Goal: Answer question/provide support: Share knowledge or assist other users

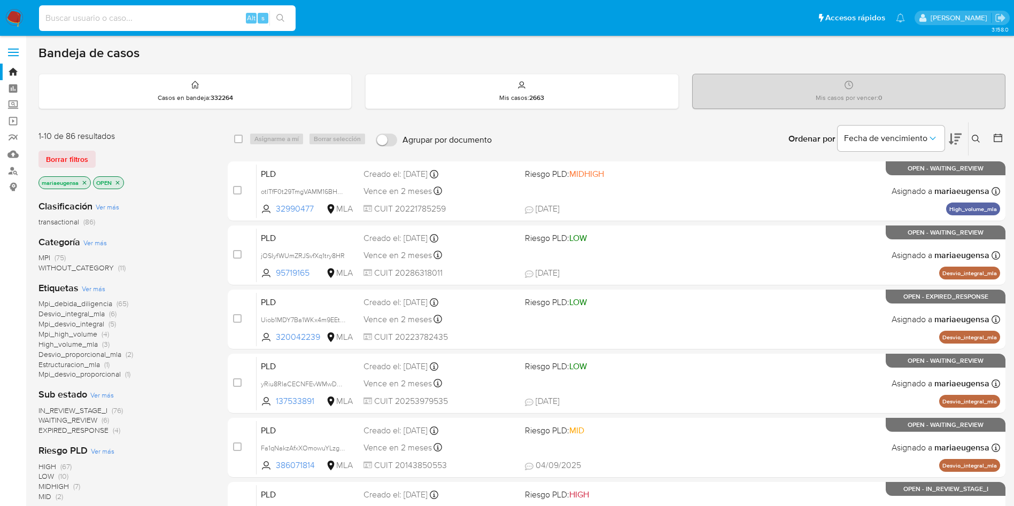
click at [228, 19] on input at bounding box center [167, 18] width 257 height 14
paste input "1gTJ1gXsykq7WXmeJWmPZufr"
type input "1gTJ1gXsykq7WXmeJWmPZufr"
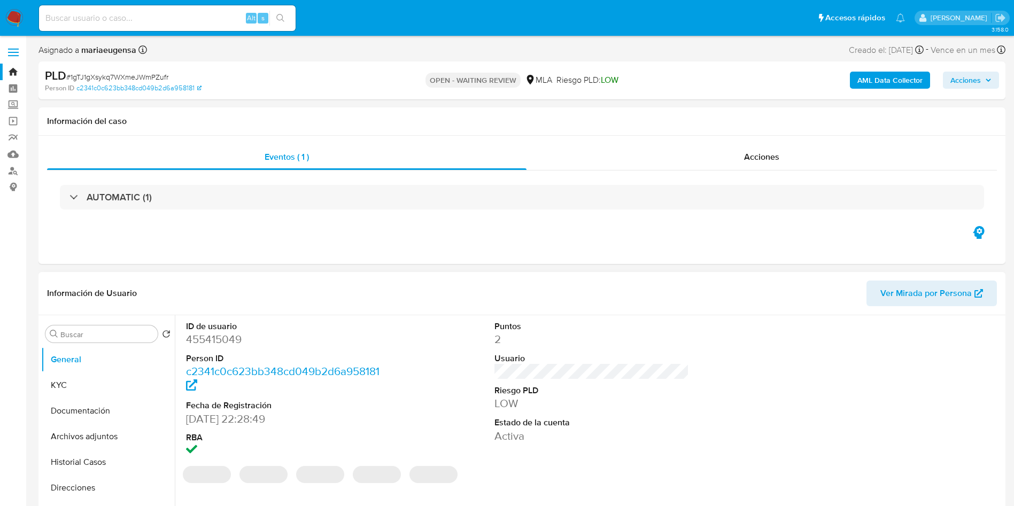
select select "10"
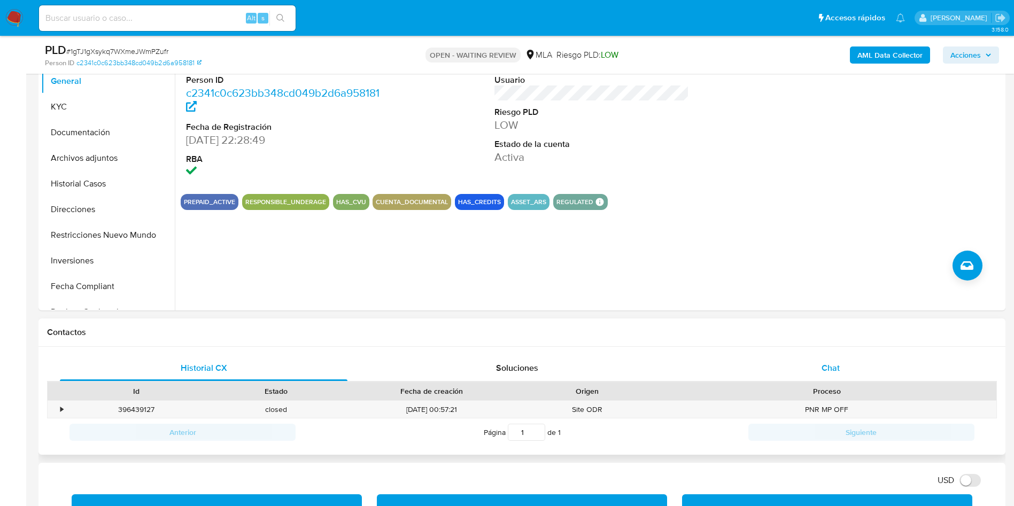
click at [815, 368] on div "Chat" at bounding box center [831, 368] width 288 height 26
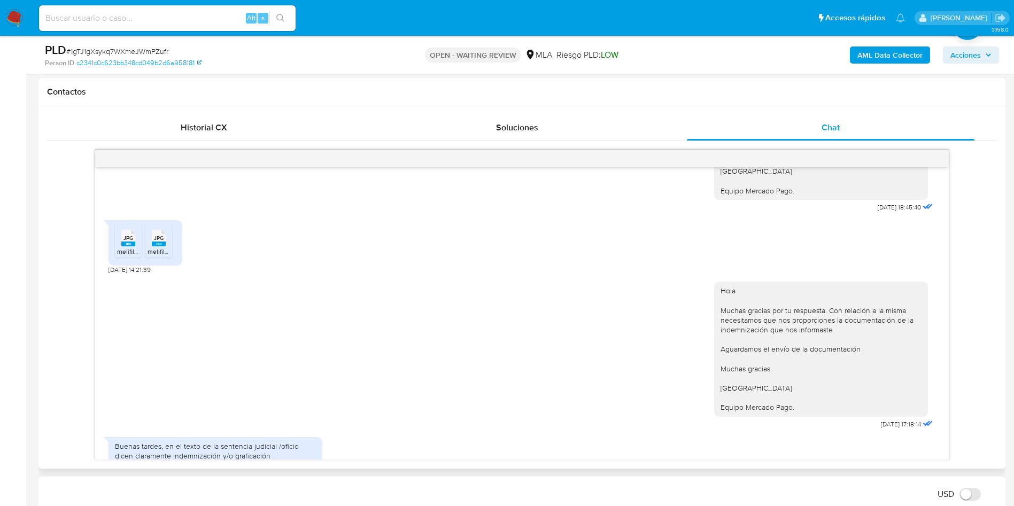
scroll to position [268, 0]
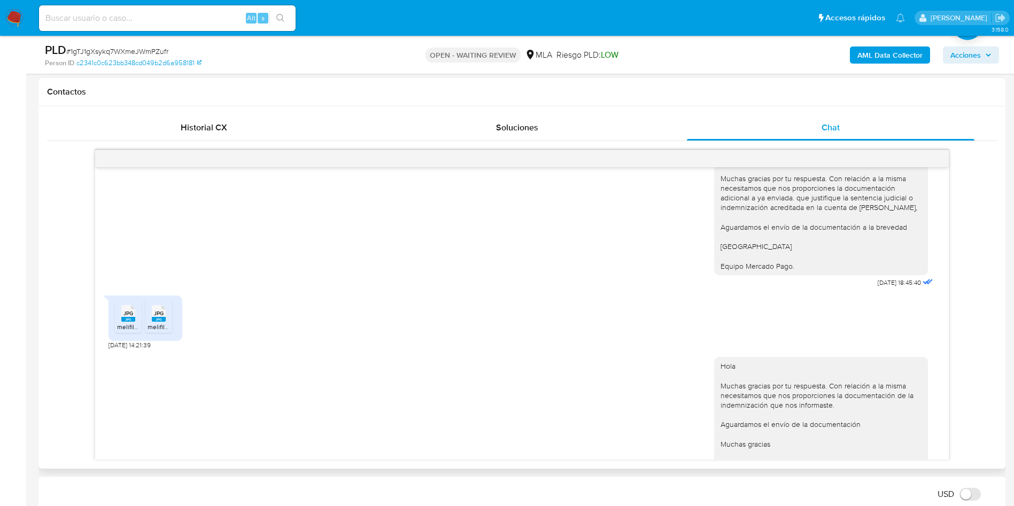
click at [127, 307] on icon at bounding box center [128, 313] width 14 height 17
click at [165, 308] on rect at bounding box center [169, 303] width 17 height 14
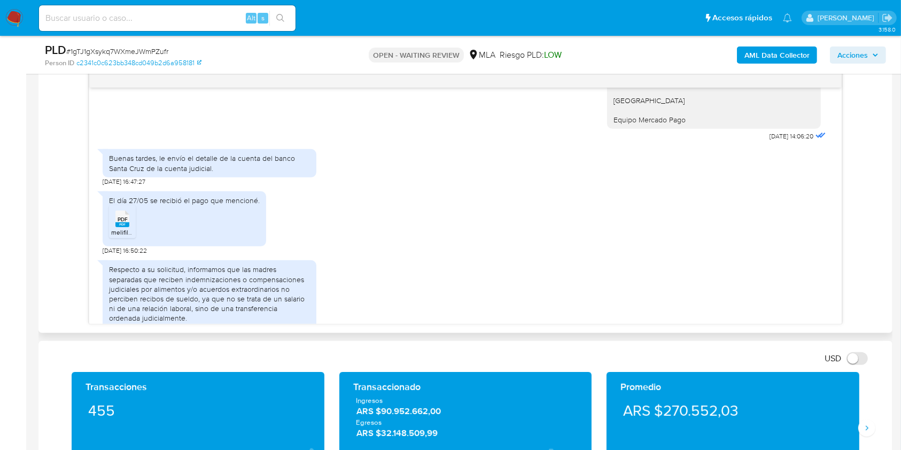
scroll to position [885, 0]
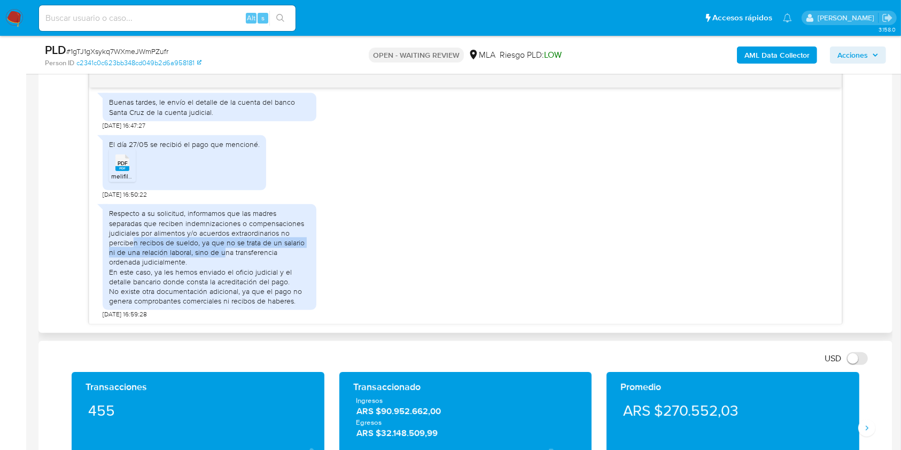
drag, startPoint x: 136, startPoint y: 229, endPoint x: 223, endPoint y: 242, distance: 88.1
click at [223, 242] on div "Respecto a su solicitud, informamos que las madres separadas que reciben indemn…" at bounding box center [209, 256] width 201 height 97
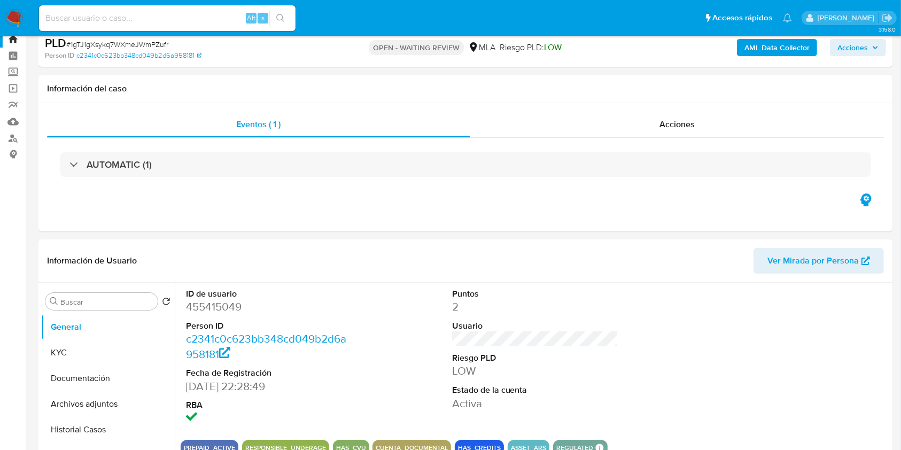
scroll to position [0, 0]
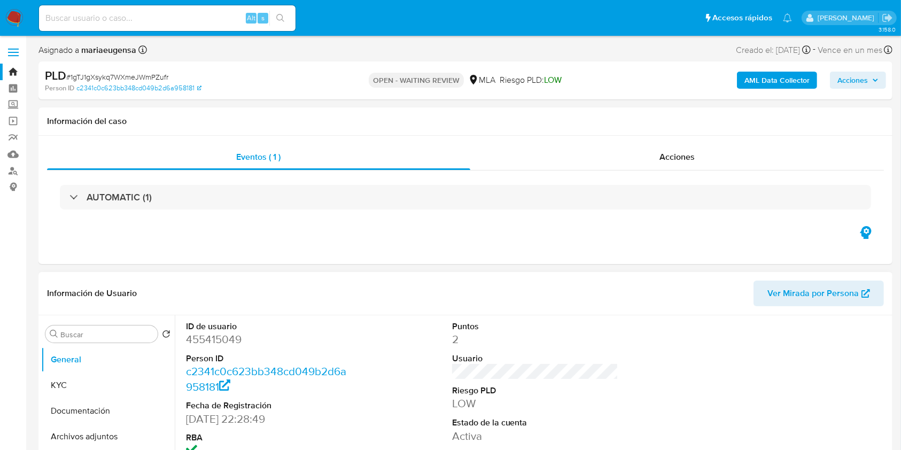
click at [215, 338] on dd "455415049" at bounding box center [269, 339] width 167 height 15
click at [214, 337] on dd "455415049" at bounding box center [269, 339] width 167 height 15
copy dd "455415049"
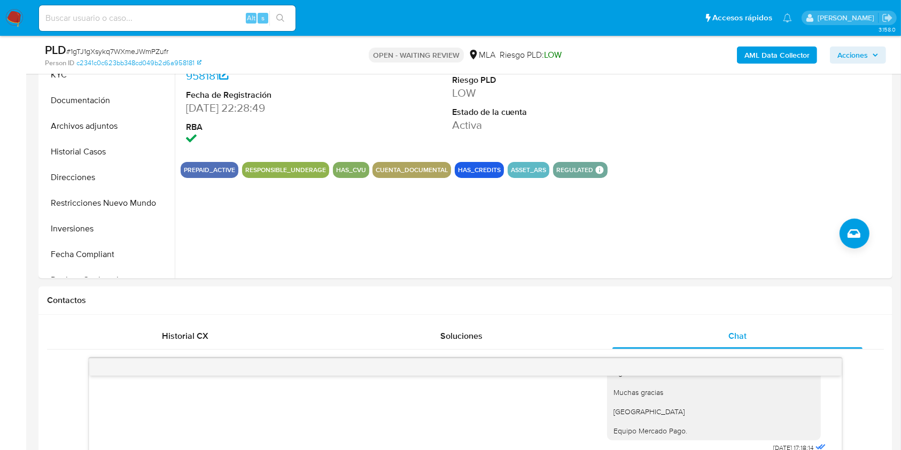
scroll to position [214, 0]
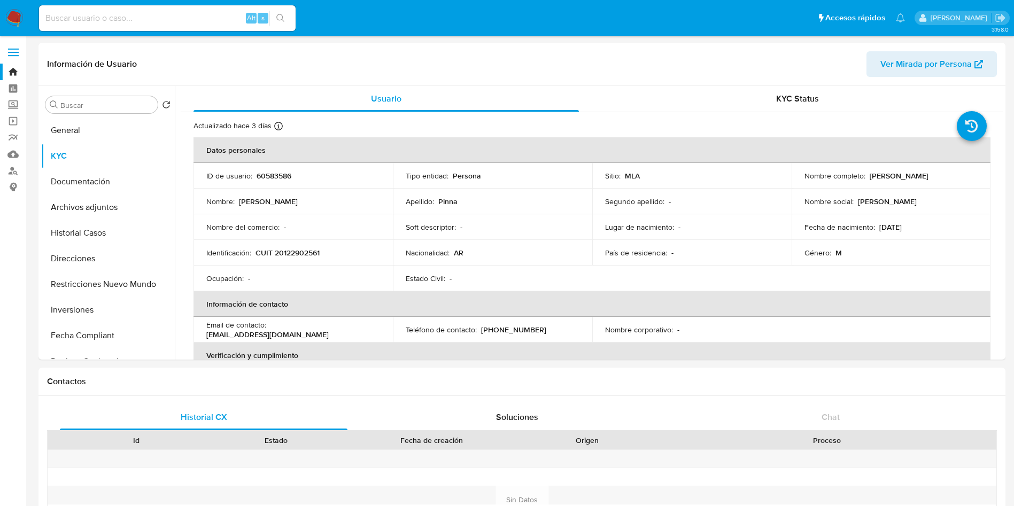
select select "10"
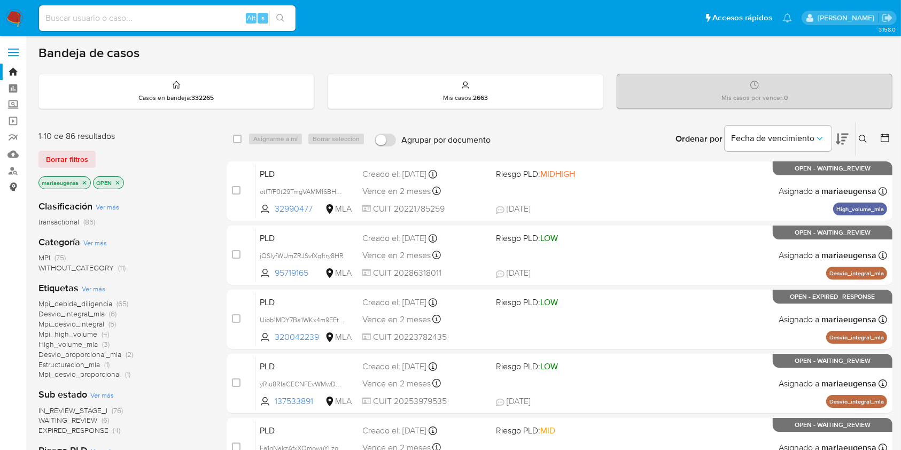
click at [8, 179] on link "Consolidado" at bounding box center [63, 187] width 127 height 17
click at [18, 173] on link "Buscador de personas" at bounding box center [63, 171] width 127 height 17
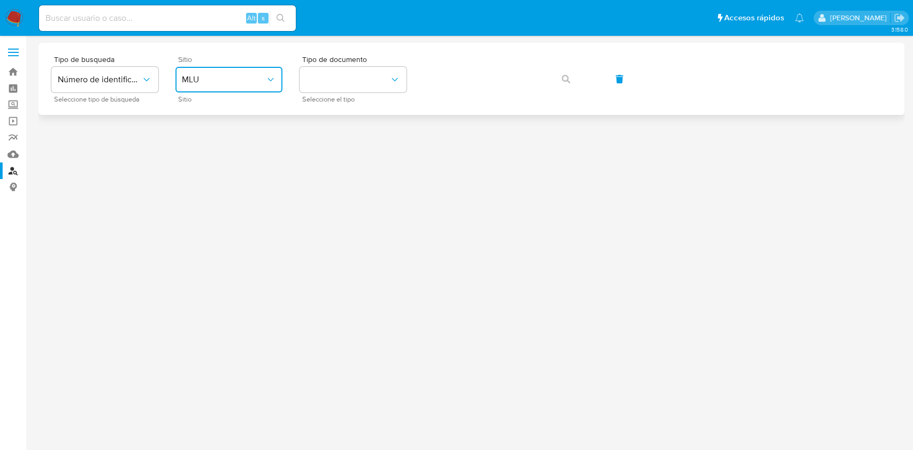
click at [204, 90] on button "MLU" at bounding box center [228, 80] width 107 height 26
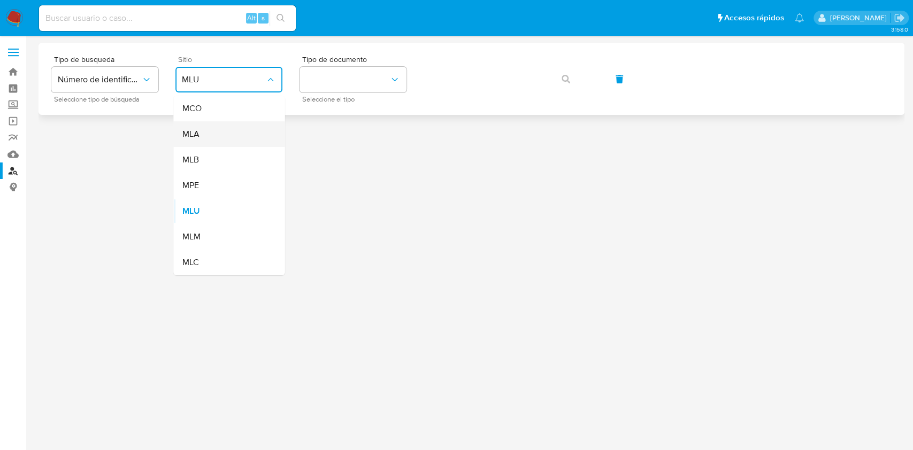
click at [212, 135] on div "MLA" at bounding box center [226, 134] width 88 height 26
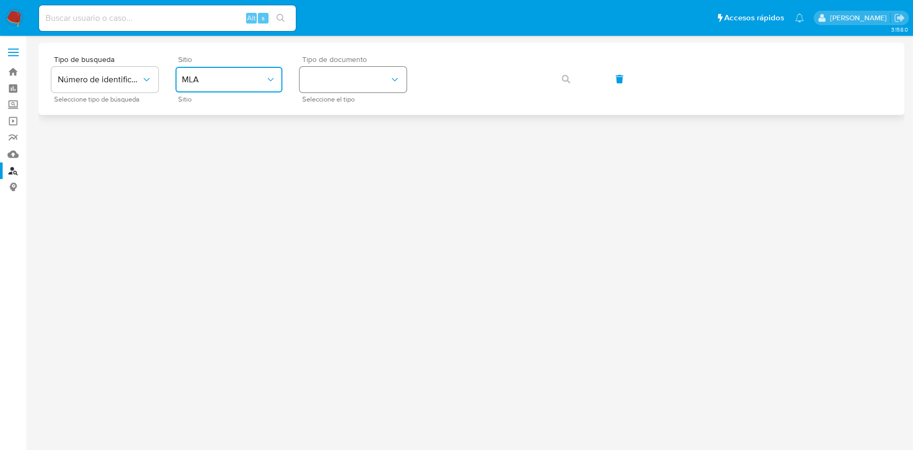
click at [345, 82] on button "identificationType" at bounding box center [352, 80] width 107 height 26
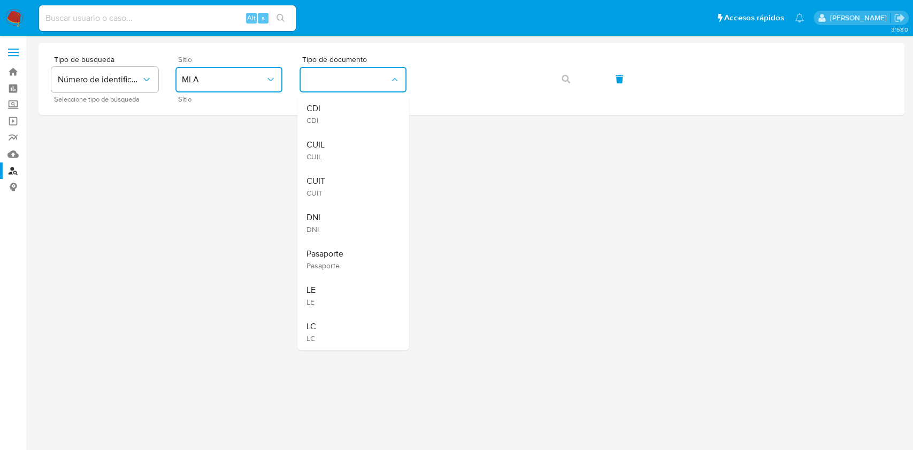
drag, startPoint x: 342, startPoint y: 179, endPoint x: 388, endPoint y: 121, distance: 73.8
click at [347, 169] on div "CUIT CUIT" at bounding box center [350, 186] width 88 height 36
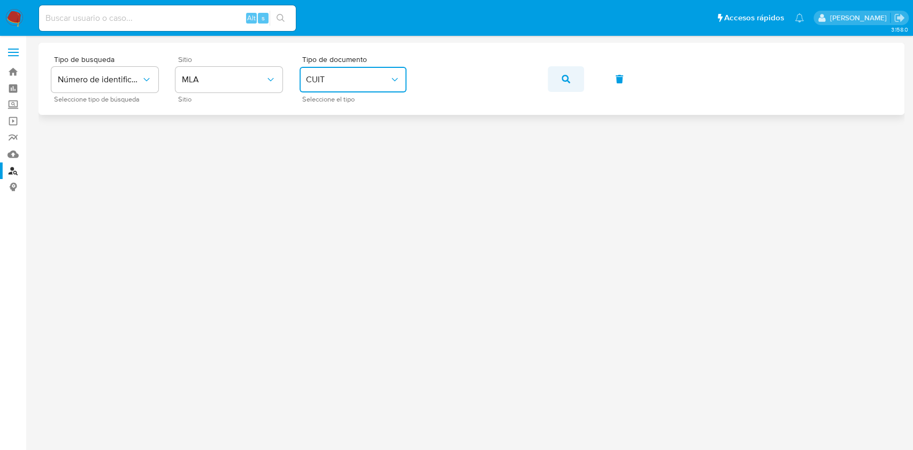
click at [560, 83] on button "button" at bounding box center [565, 79] width 36 height 26
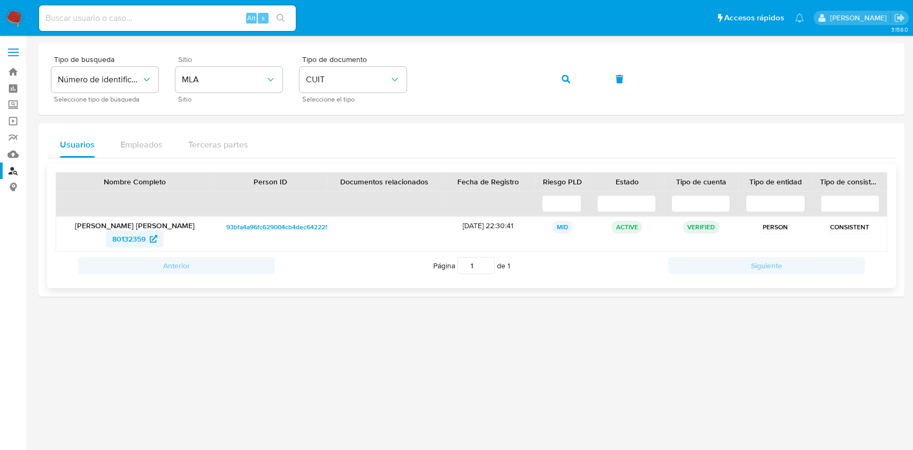
click at [130, 241] on span "80132359" at bounding box center [128, 238] width 33 height 17
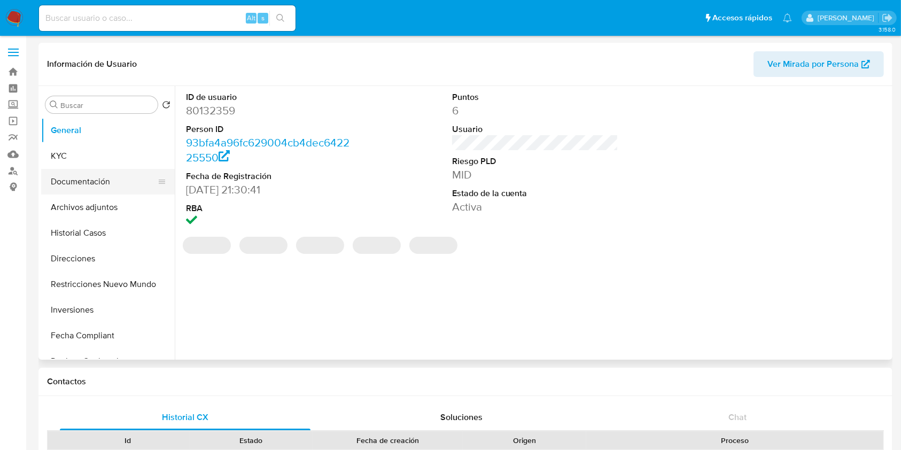
click at [86, 188] on button "Documentación" at bounding box center [103, 182] width 125 height 26
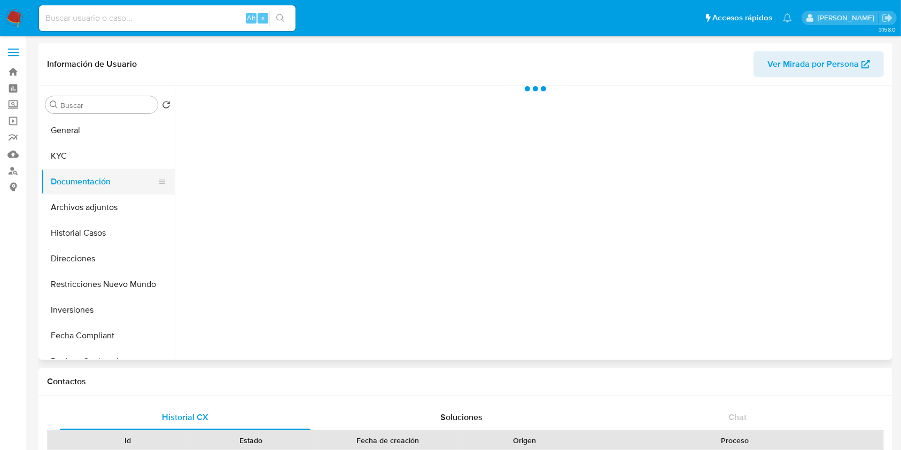
select select "10"
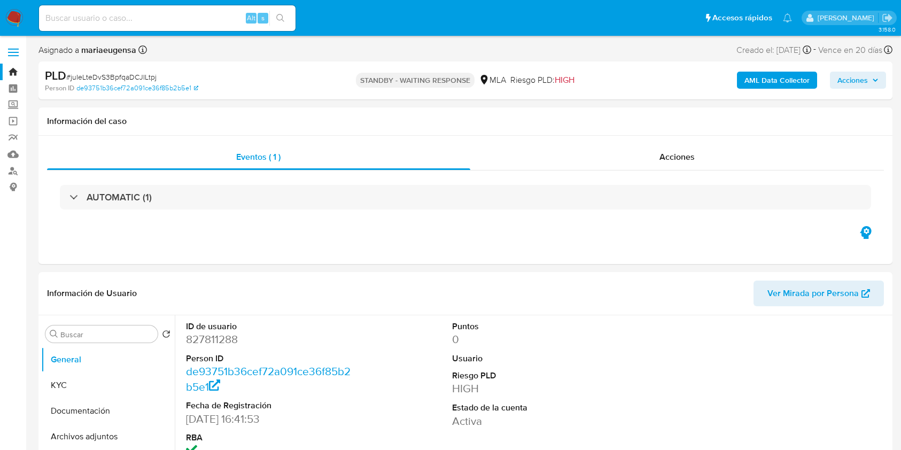
select select "10"
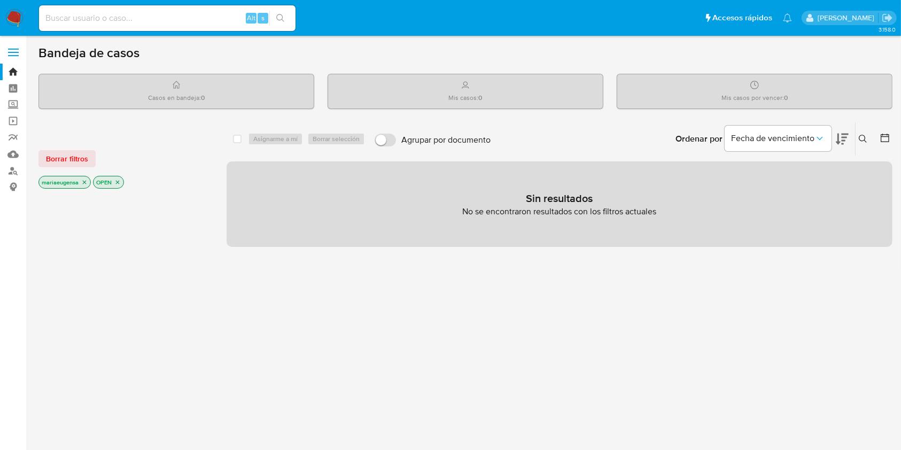
click at [863, 136] on icon at bounding box center [863, 139] width 9 height 9
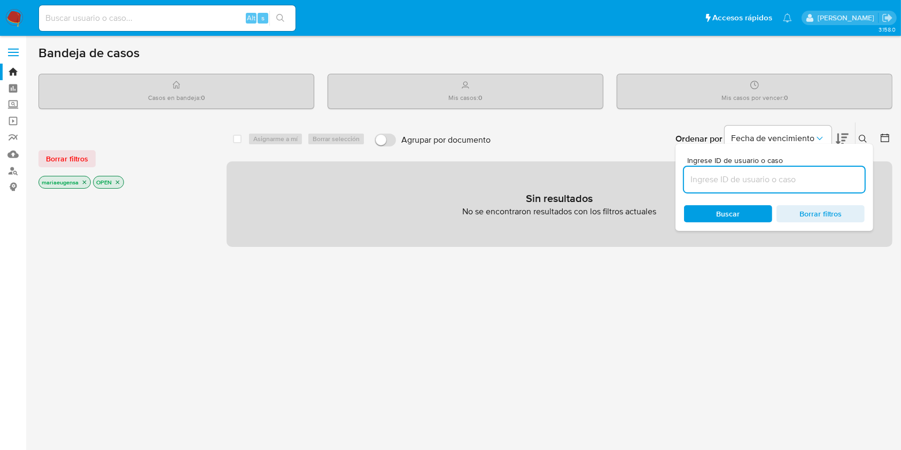
click at [822, 182] on input at bounding box center [774, 180] width 181 height 14
type input "1gTJ1gXsykq7WXmeJWmPZufr"
click at [867, 135] on icon at bounding box center [863, 139] width 9 height 9
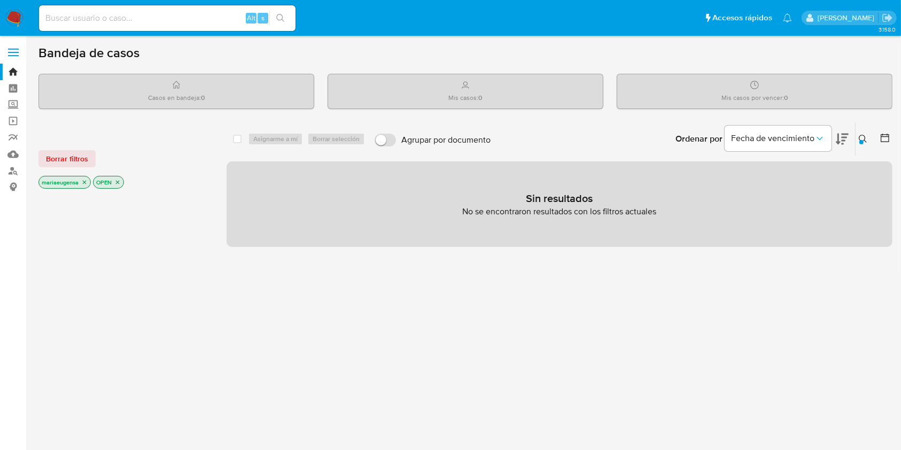
click at [16, 16] on img at bounding box center [14, 18] width 18 height 18
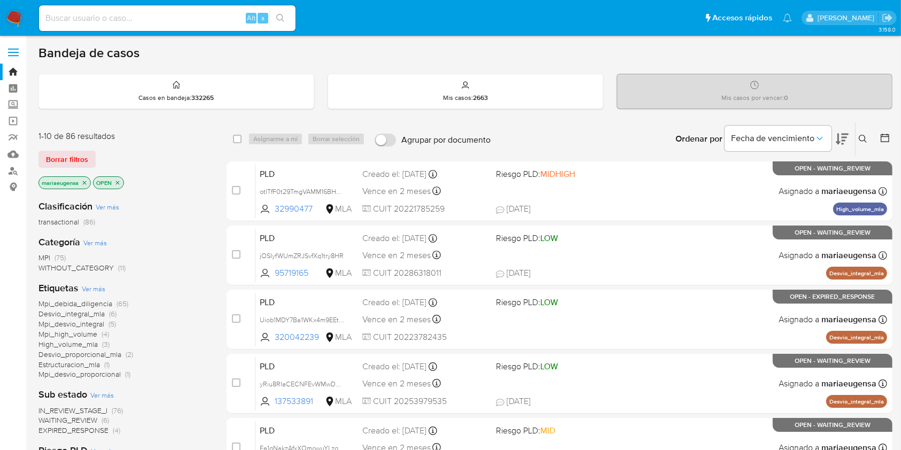
click at [863, 141] on icon at bounding box center [863, 139] width 9 height 9
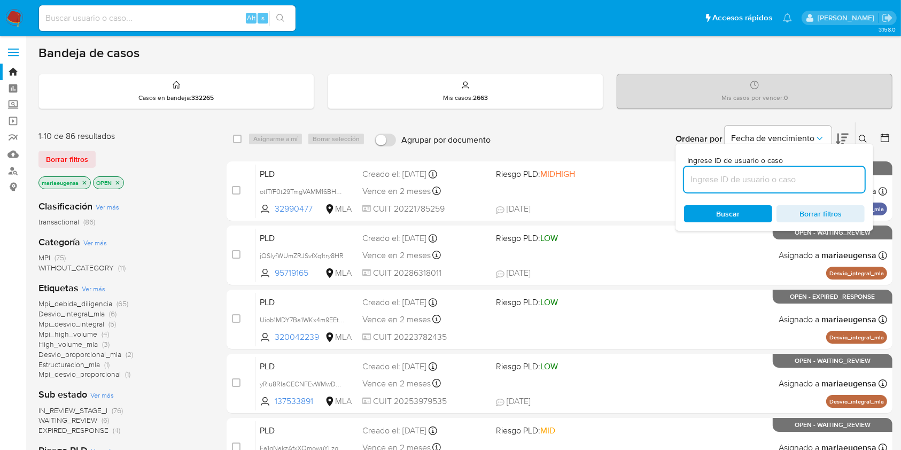
click at [815, 177] on input at bounding box center [774, 180] width 181 height 14
type input "1gTJ1gXsykq7WXmeJWmPZufr"
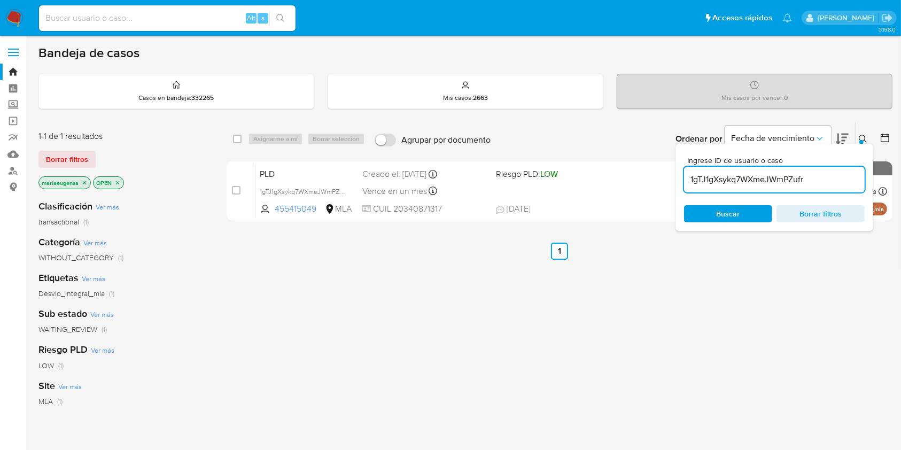
click at [859, 141] on icon at bounding box center [863, 139] width 9 height 9
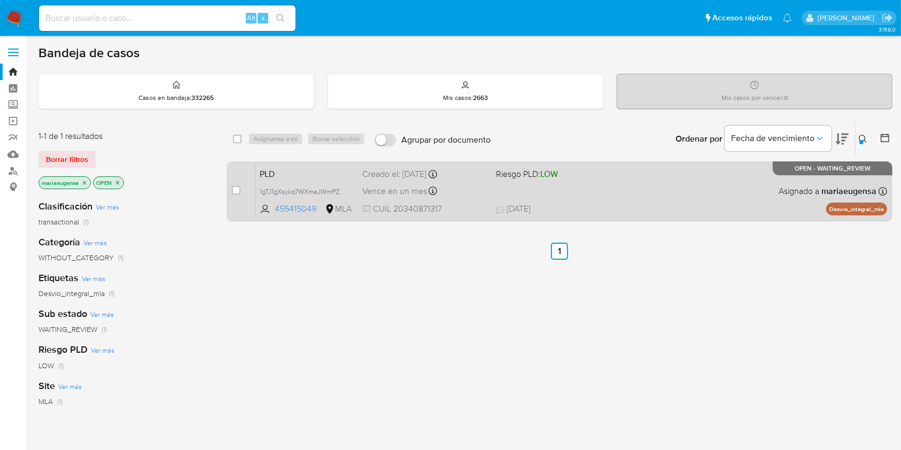
drag, startPoint x: 235, startPoint y: 190, endPoint x: 245, endPoint y: 176, distance: 17.3
click at [235, 190] on input "checkbox" at bounding box center [236, 190] width 9 height 9
checkbox input "true"
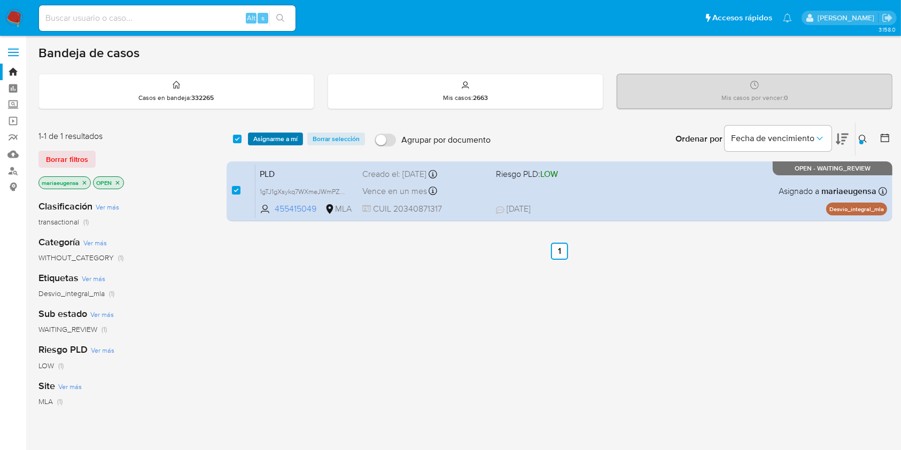
click at [262, 136] on span "Asignarme a mí" at bounding box center [275, 139] width 44 height 11
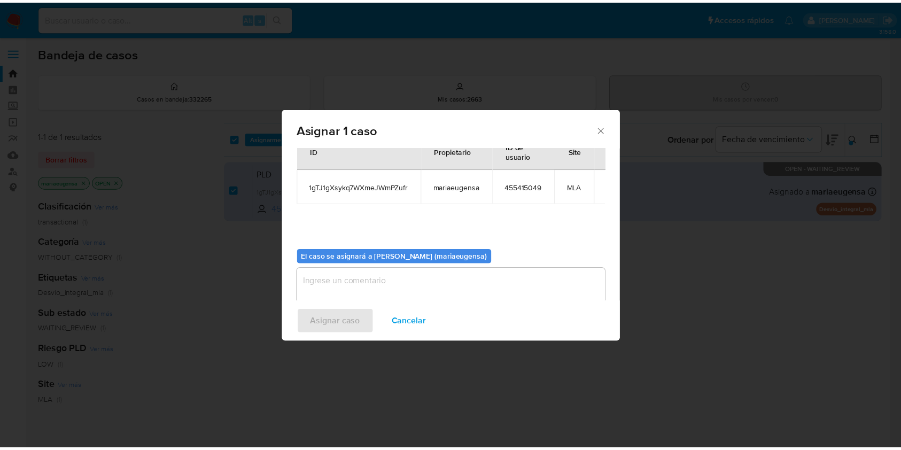
scroll to position [55, 0]
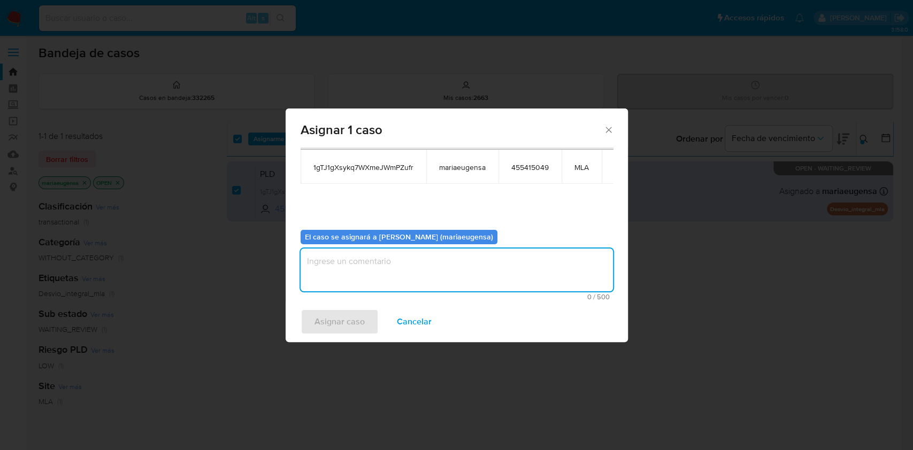
click at [377, 267] on textarea "assign-modal" at bounding box center [456, 270] width 312 height 43
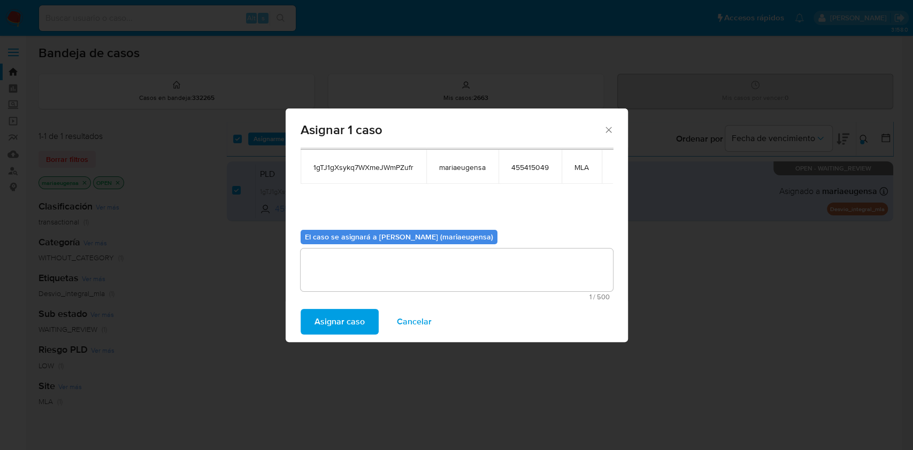
click at [354, 319] on span "Asignar caso" at bounding box center [339, 322] width 50 height 24
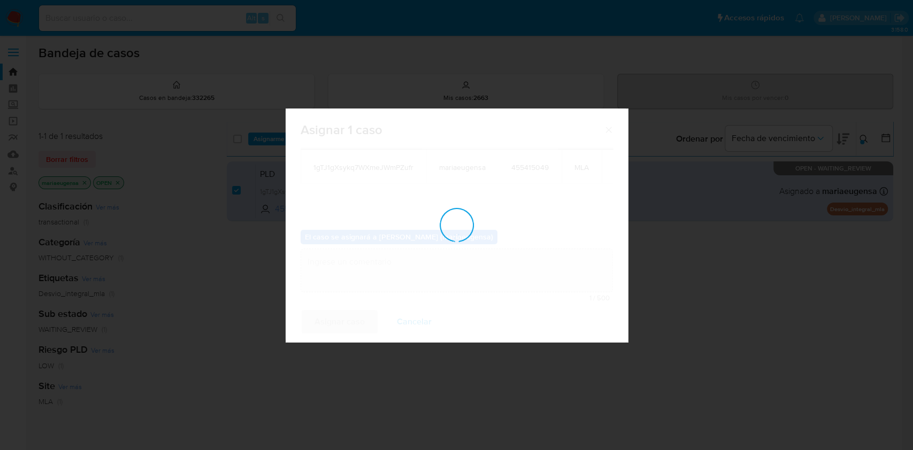
checkbox input "false"
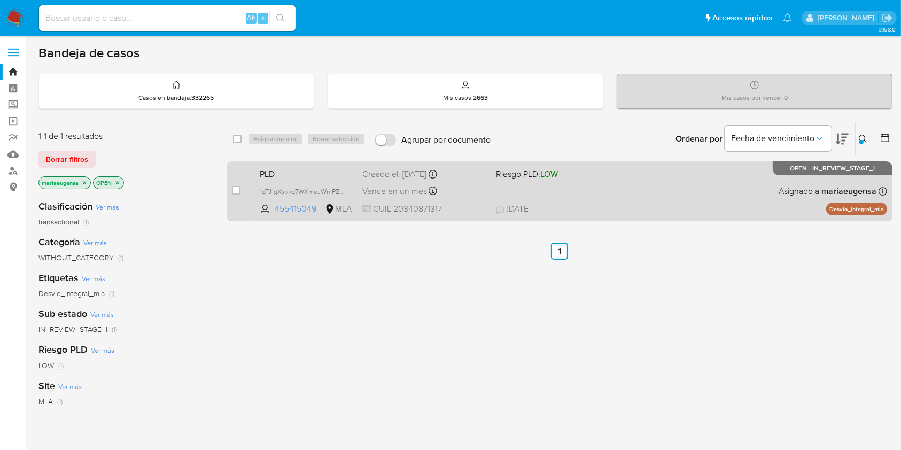
click at [324, 180] on div "PLD 1gTJ1gXsykq7WXmeJWmPZufr 455415049 MLA Riesgo PLD: LOW Creado el: 12/07/202…" at bounding box center [572, 191] width 632 height 54
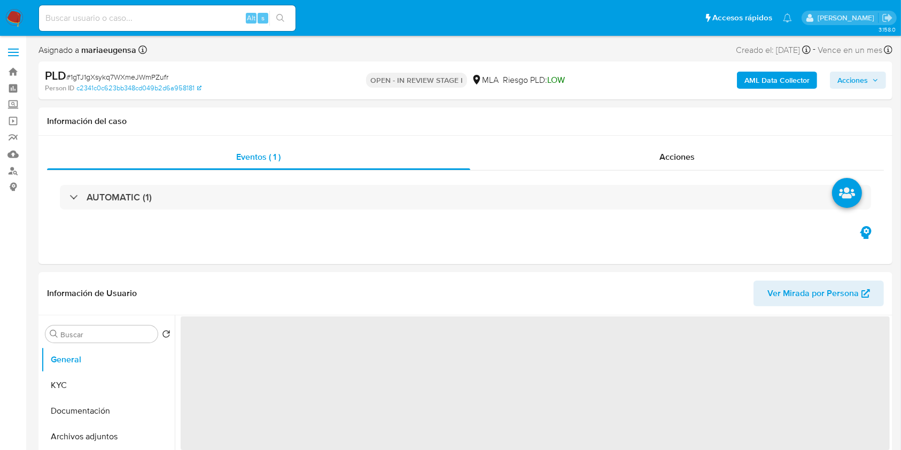
select select "10"
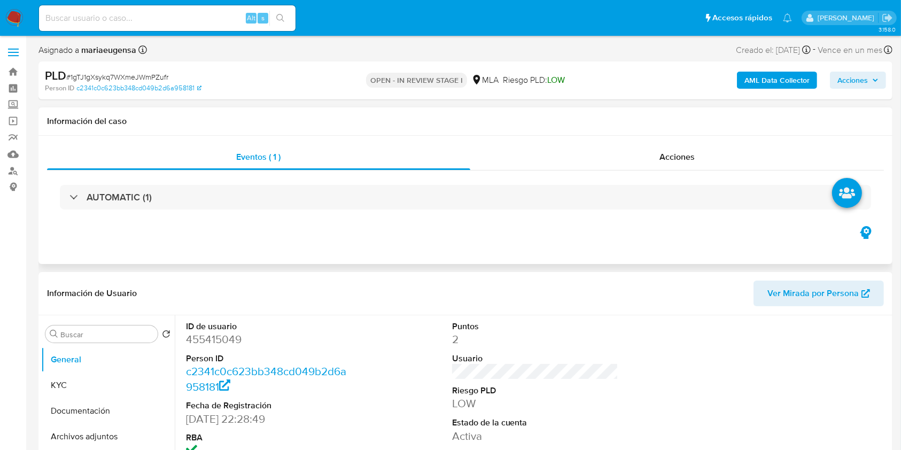
click at [316, 251] on div "Eventos ( 1 ) Acciones AUTOMATIC (1)" at bounding box center [465, 200] width 854 height 128
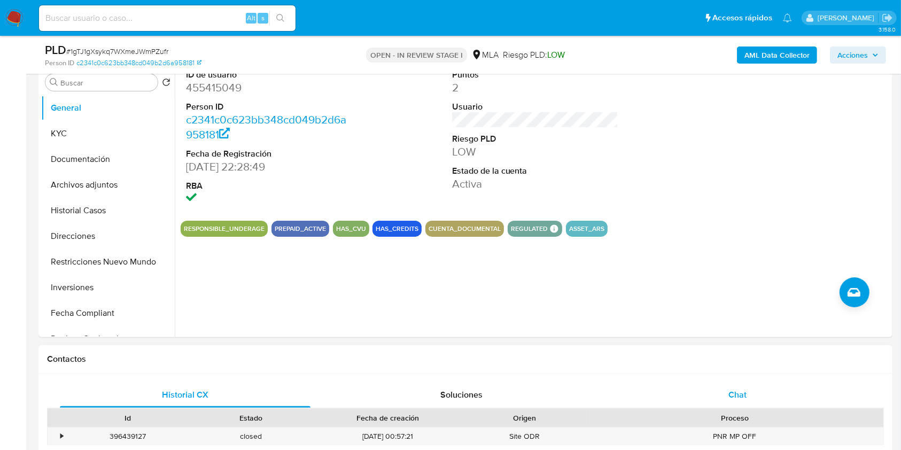
click at [776, 401] on div "Chat" at bounding box center [738, 395] width 251 height 26
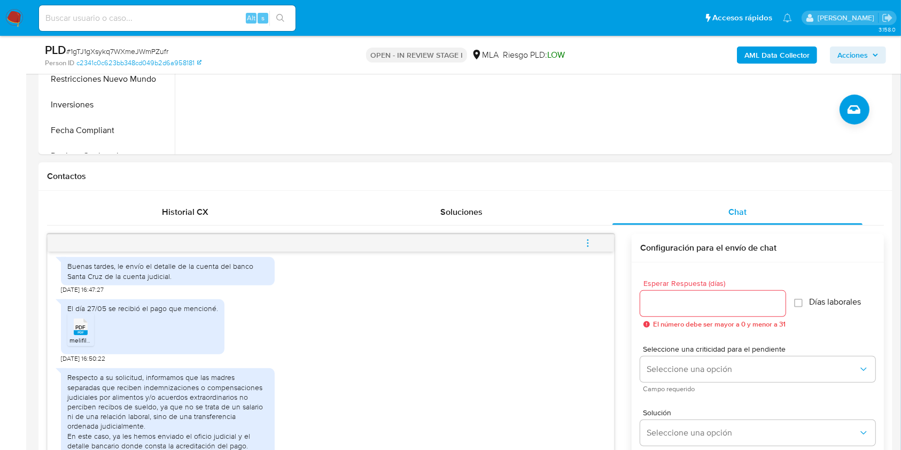
scroll to position [428, 0]
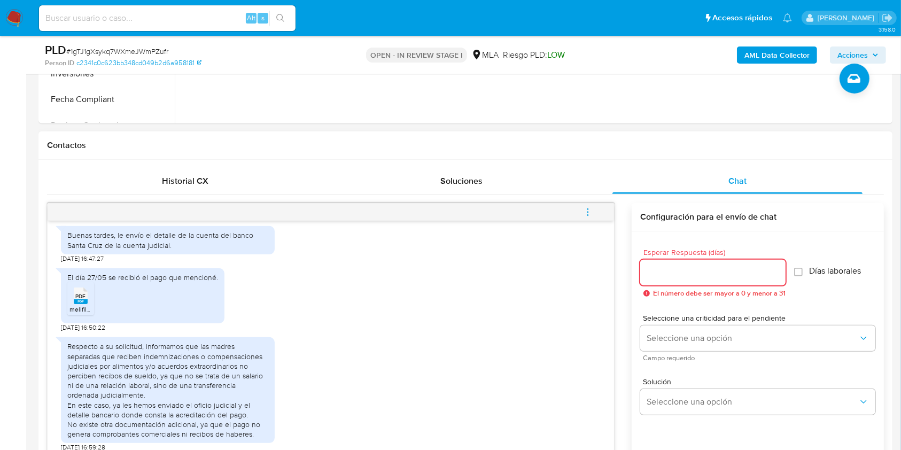
click at [659, 273] on input "Esperar Respuesta (días)" at bounding box center [712, 273] width 145 height 14
type input "2"
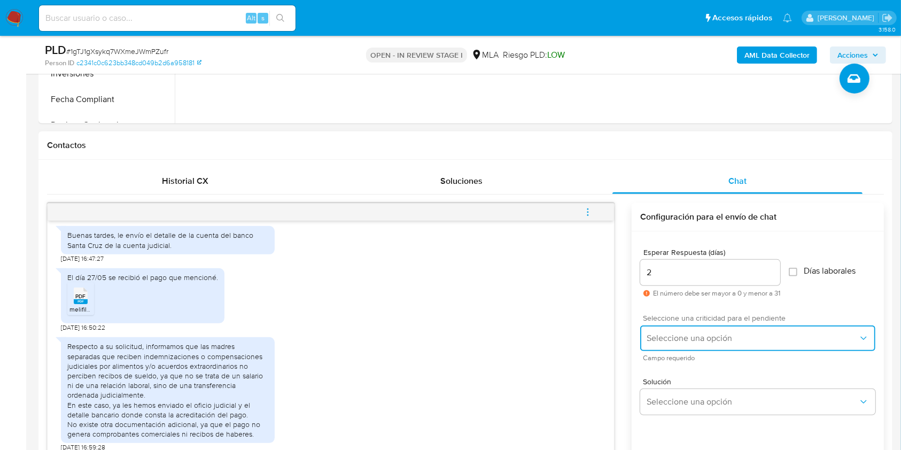
click at [650, 334] on span "Seleccione una opción" at bounding box center [753, 338] width 212 height 11
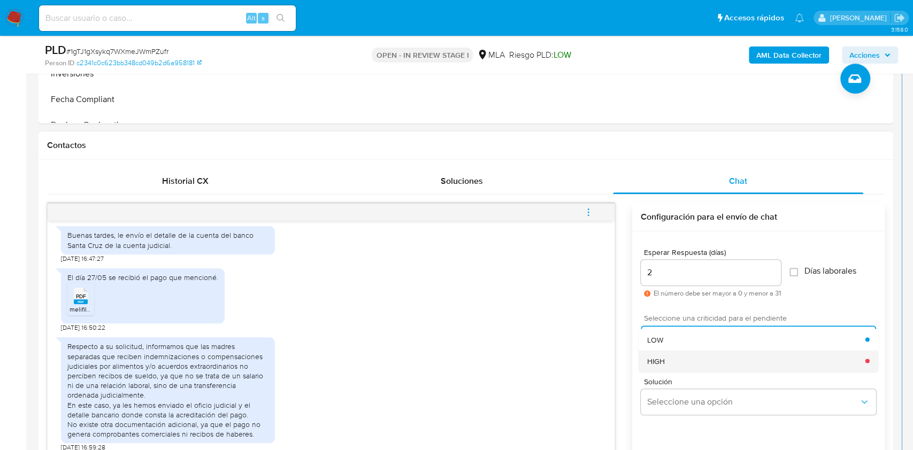
click at [648, 356] on span "HIGH" at bounding box center [656, 361] width 18 height 10
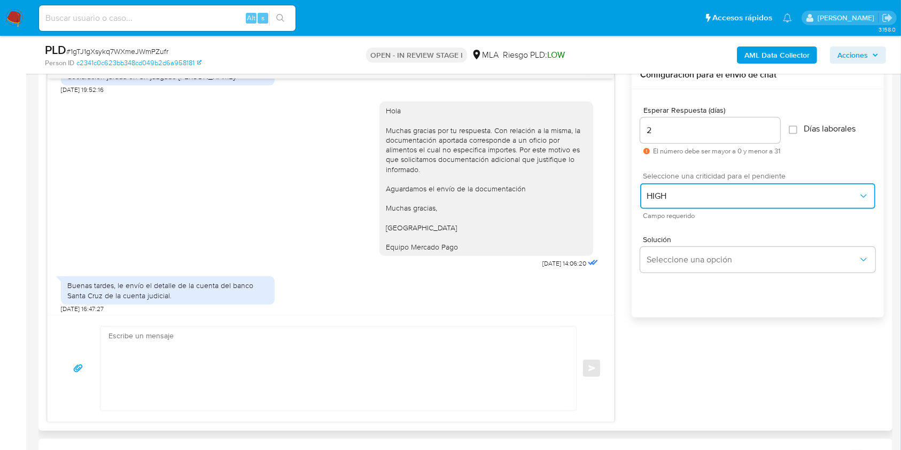
scroll to position [671, 0]
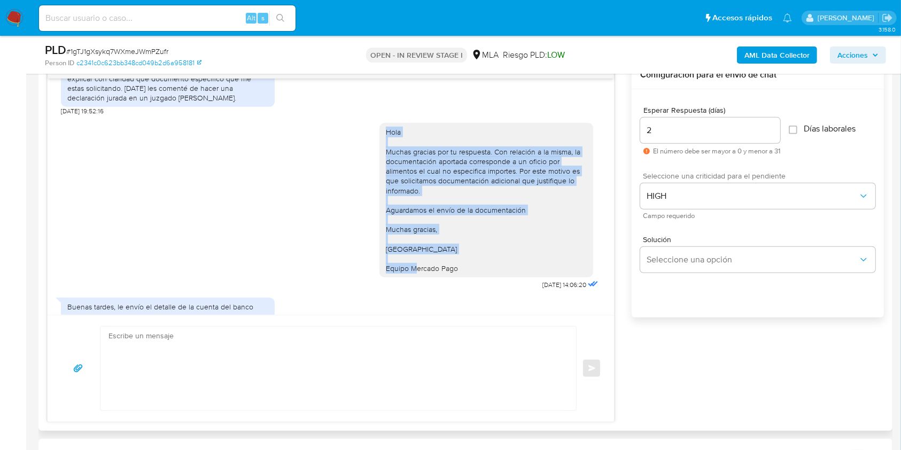
drag, startPoint x: 445, startPoint y: 260, endPoint x: 362, endPoint y: 118, distance: 164.6
click at [362, 118] on div "Hola Muchas gracias por tu respuesta. Con relación a la misma, la documentación…" at bounding box center [331, 203] width 540 height 177
copy div "Hola Muchas gracias por tu respuesta. Con relación a la misma, la documentación…"
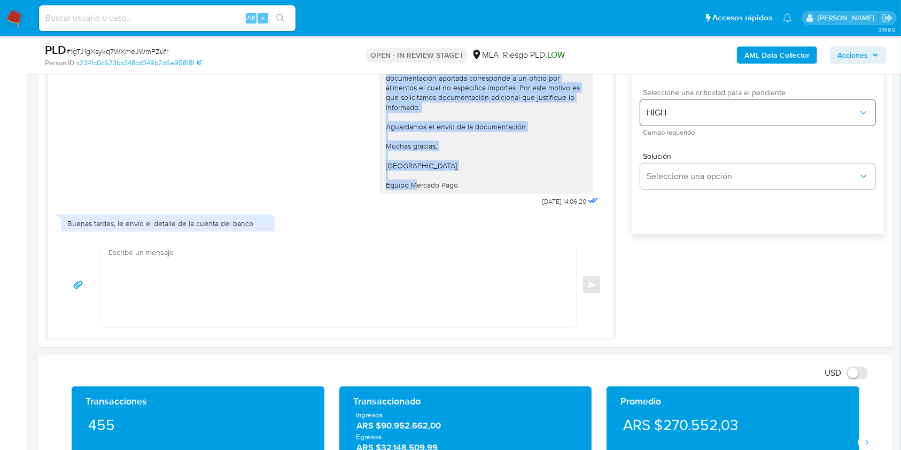
scroll to position [570, 0]
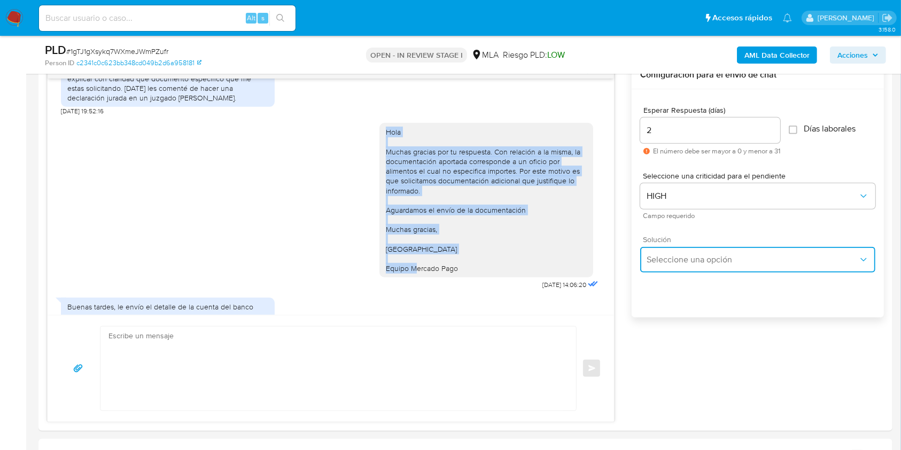
click at [666, 250] on button "Seleccione una opción" at bounding box center [757, 260] width 235 height 26
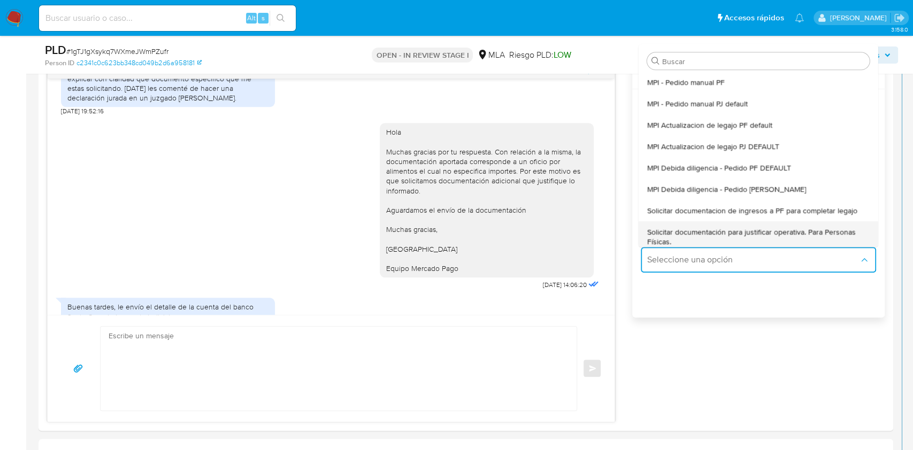
click at [671, 232] on span "Solicitar documentación para justificar operativa. Para Personas Físicas." at bounding box center [758, 236] width 222 height 19
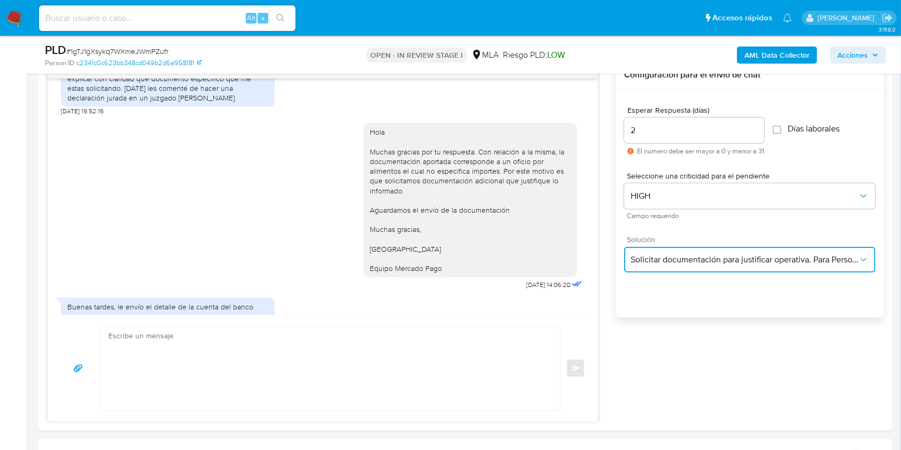
type textarea "Hola,En función de las operaciones registradas en tu cuenta de Mercado Pago, ne…"
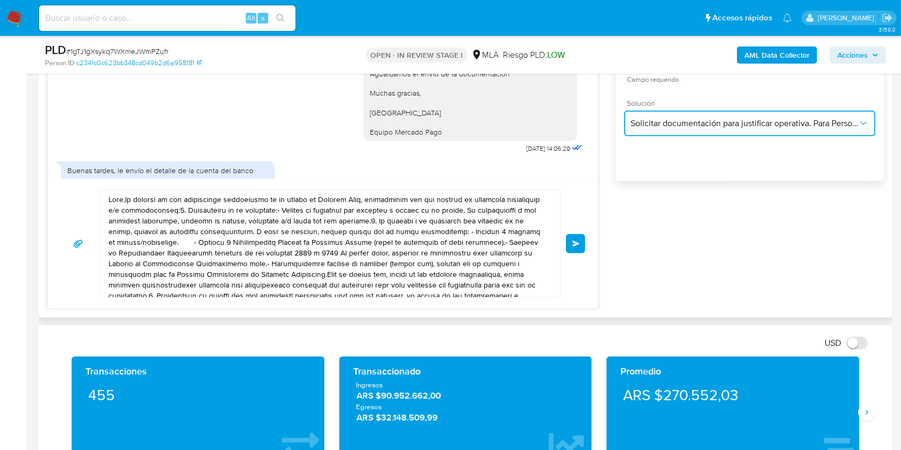
scroll to position [713, 0]
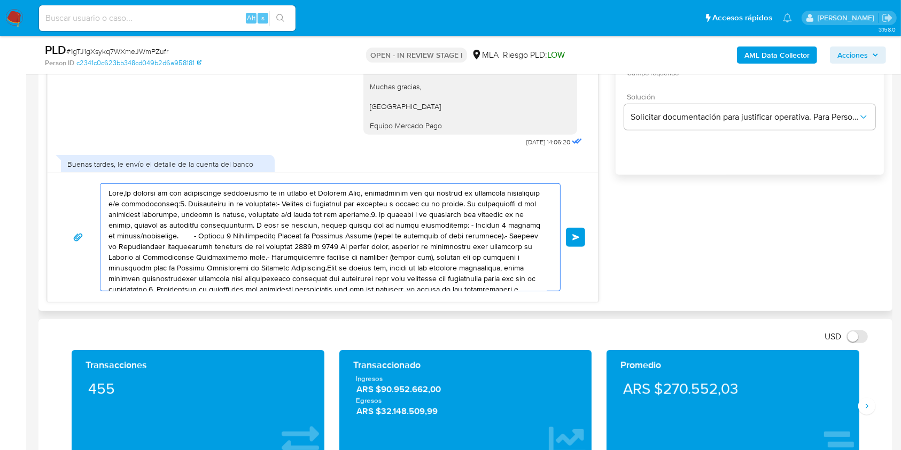
click at [237, 214] on textarea at bounding box center [328, 237] width 438 height 107
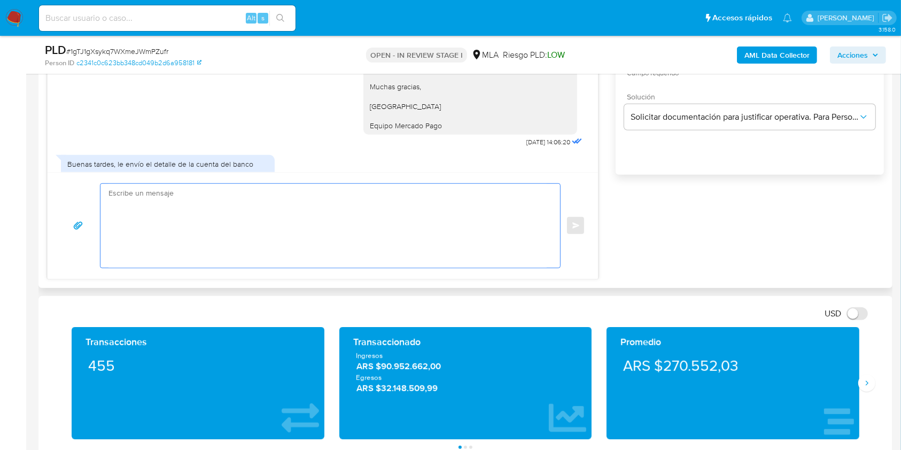
click at [237, 214] on textarea at bounding box center [328, 226] width 438 height 84
paste textarea "Hola Muchas gracias por tu respuesta. Con relación a la misma, la documentación…"
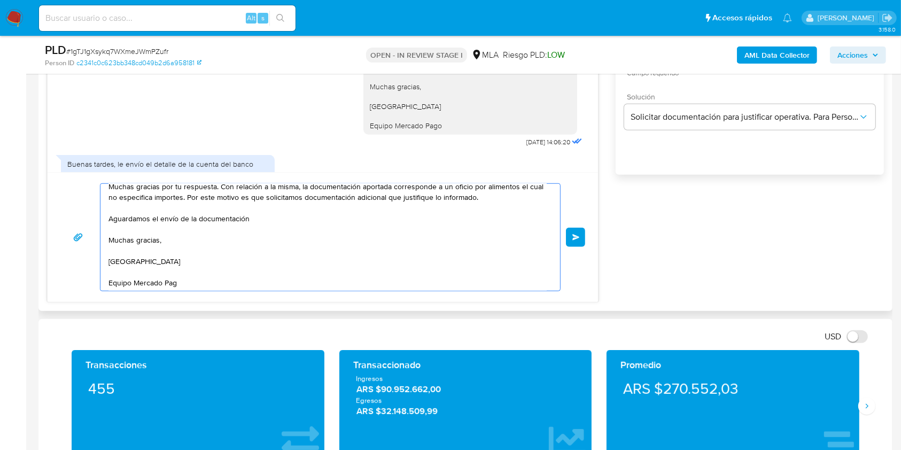
scroll to position [0, 0]
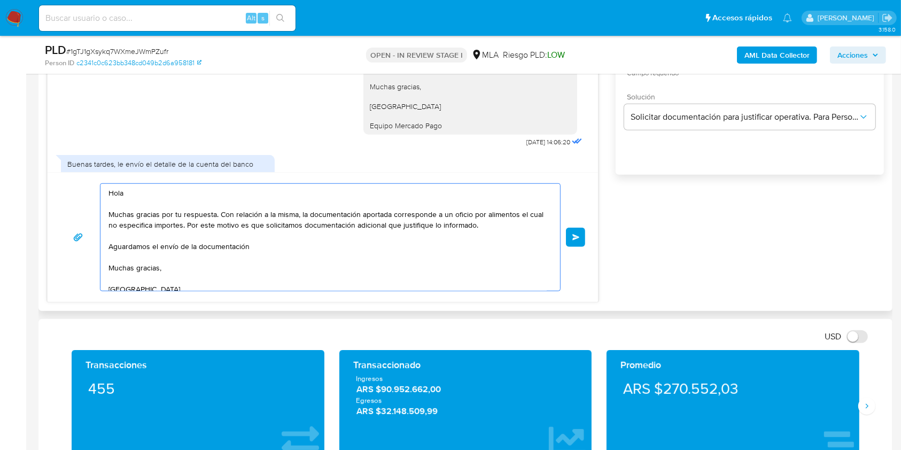
click at [300, 215] on textarea "Hola Muchas gracias por tu respuesta. Con relación a la misma, la documentación…" at bounding box center [328, 237] width 438 height 107
click at [202, 225] on textarea "Hola Muchas gracias por tu respuesta. Con relación a la misma, la documentación…" at bounding box center [328, 237] width 438 height 107
drag, startPoint x: 316, startPoint y: 228, endPoint x: 485, endPoint y: 224, distance: 169.0
click at [486, 226] on textarea "Hola Muchas gracias por tu respuesta. Con relación a la misma, la documentación…" at bounding box center [328, 237] width 438 height 107
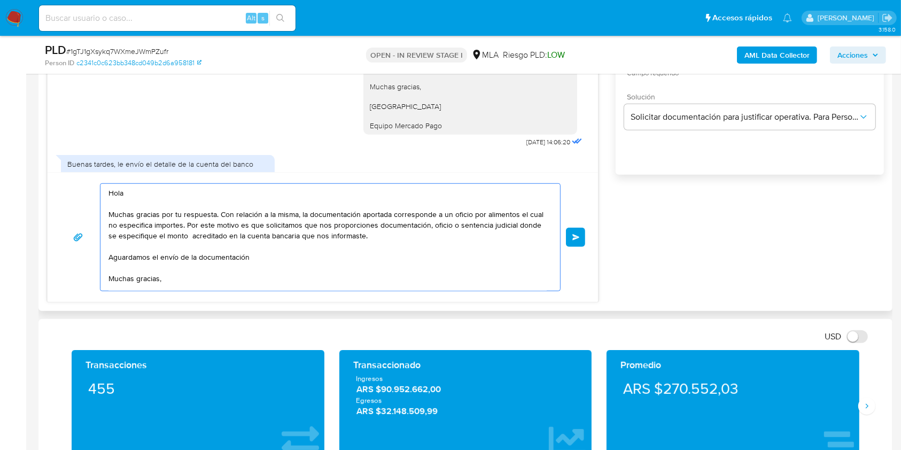
click at [107, 212] on div "Hola Muchas gracias por tu respuesta. Con relación a la misma, la documentación…" at bounding box center [327, 237] width 454 height 107
click at [111, 214] on textarea "Hola Muchas gracias por tu respuesta. Con relación a la misma, la documentación…" at bounding box center [328, 237] width 438 height 107
click at [527, 223] on textarea "Hola Muchas gracias por tu respuesta. Con relación a la misma, la documentación…" at bounding box center [328, 237] width 438 height 107
type textarea "Hola Muchas gracias por tu respuesta. Con relación a la misma, la documentación…"
click at [308, 258] on textarea "Hola Muchas gracias por tu respuesta. Con relación a la misma, la documentación…" at bounding box center [328, 237] width 438 height 107
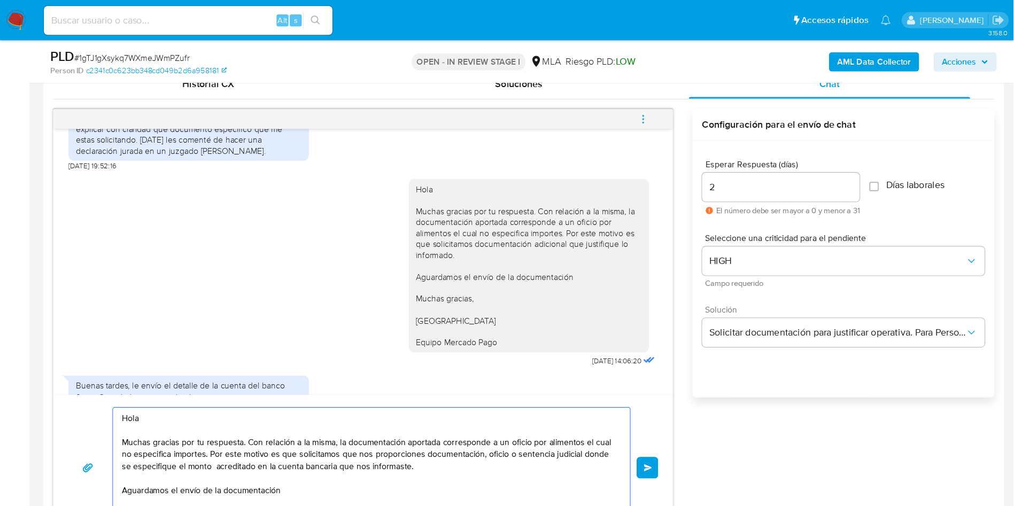
scroll to position [671, 0]
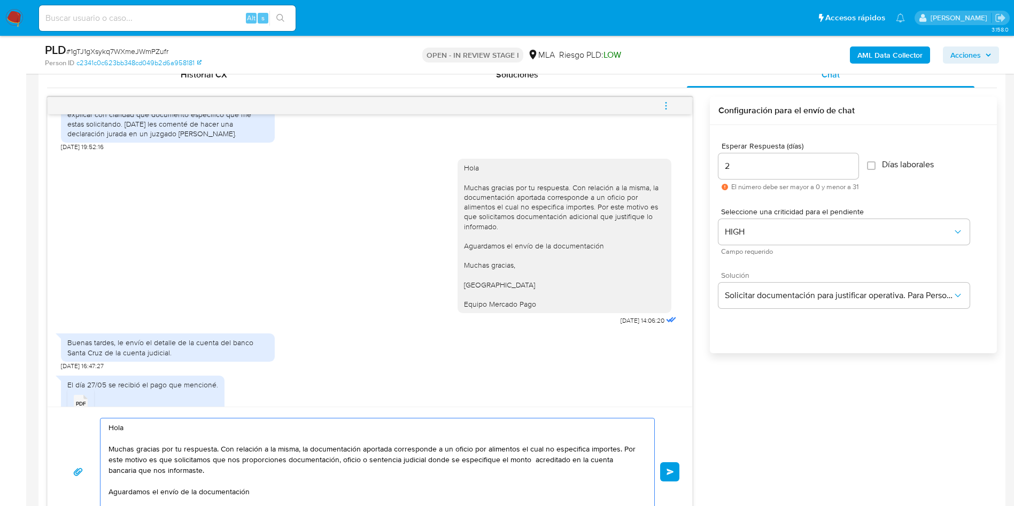
click at [529, 449] on textarea "Hola Muchas gracias por tu respuesta. Con relación a la misma, la documentación…" at bounding box center [375, 472] width 532 height 107
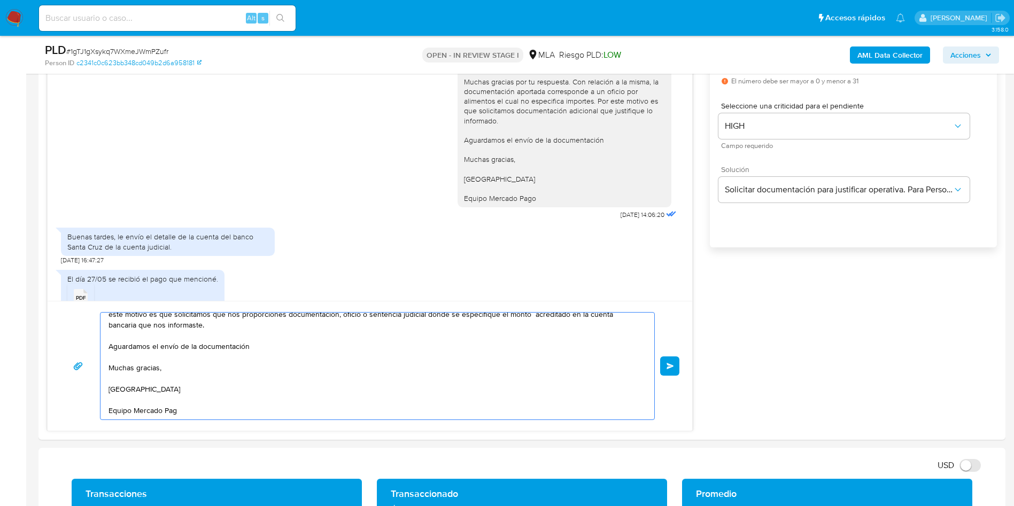
scroll to position [643, 0]
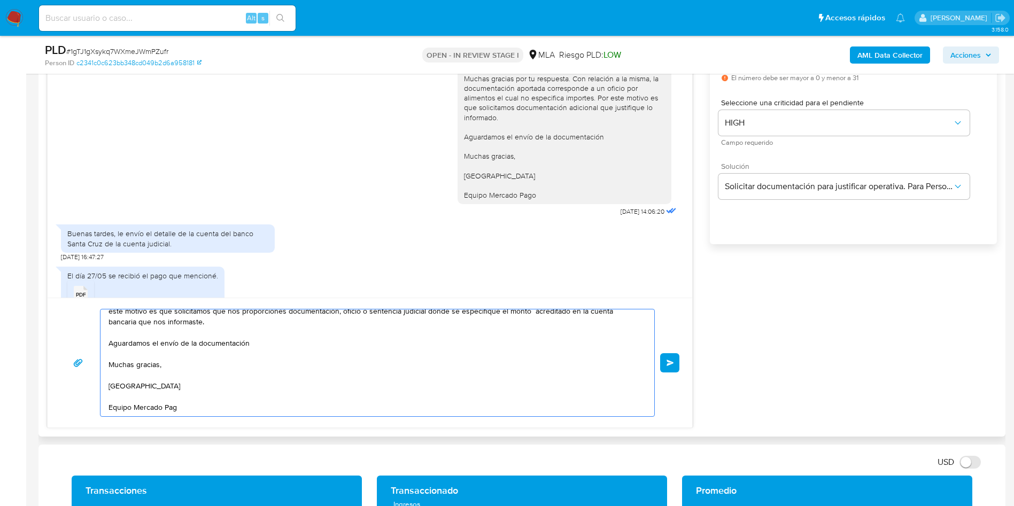
click at [409, 381] on textarea "Hola Muchas gracias por tu respuesta. Con relación a la misma, la documentación…" at bounding box center [375, 363] width 532 height 107
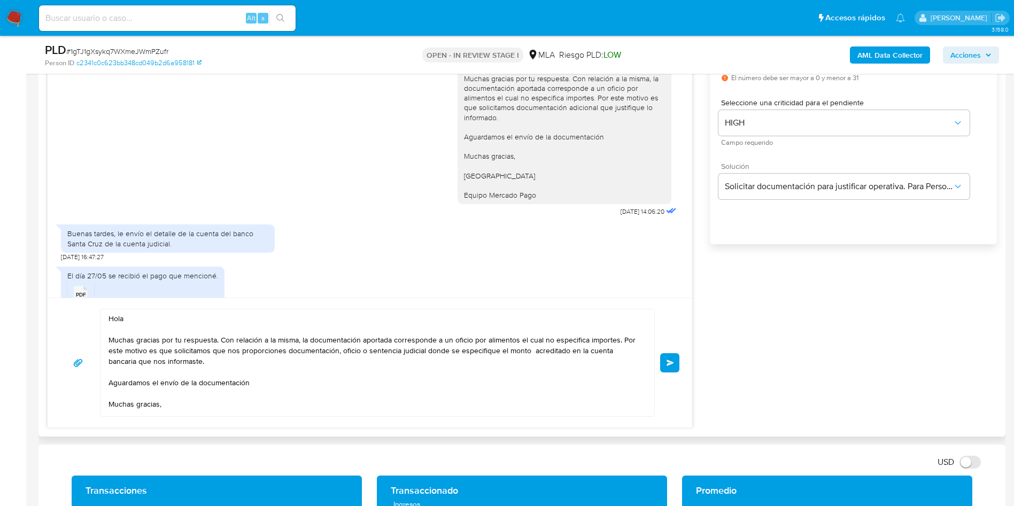
click at [676, 361] on button "Enviar" at bounding box center [669, 362] width 19 height 19
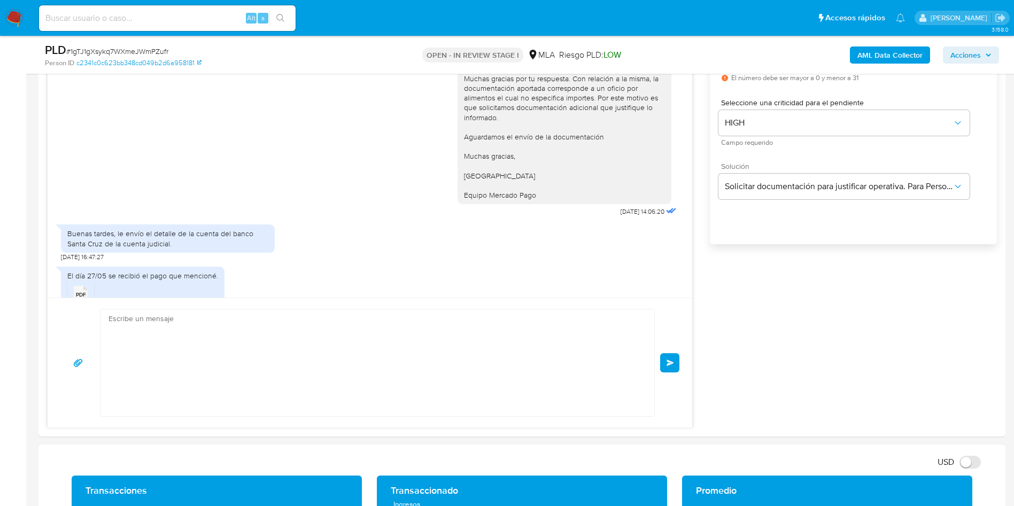
scroll to position [1016, 0]
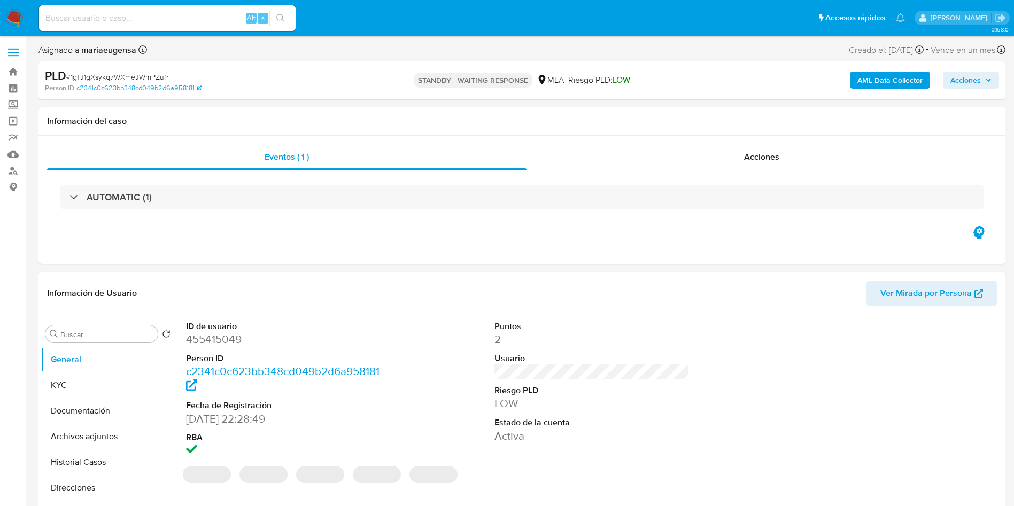
select select "10"
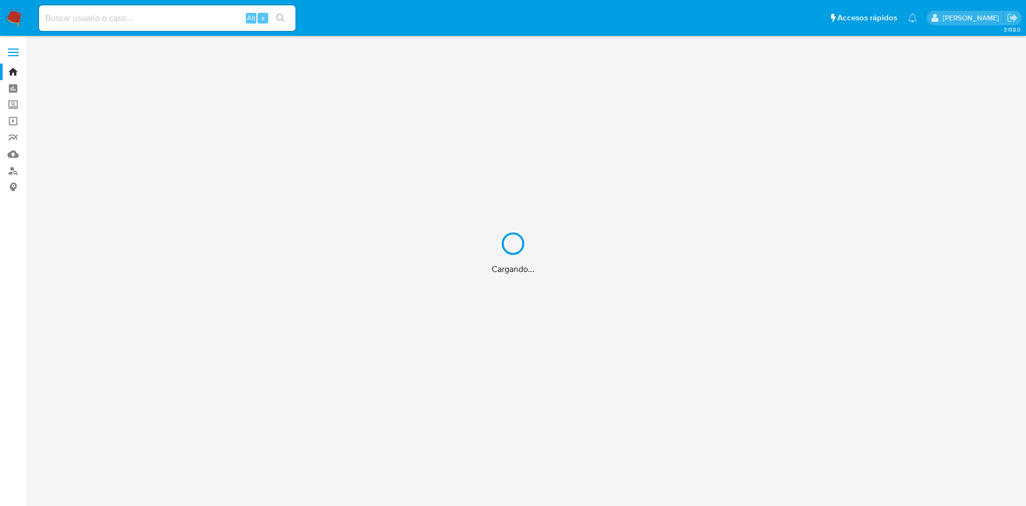
click at [95, 16] on div "Cargando..." at bounding box center [513, 253] width 1026 height 506
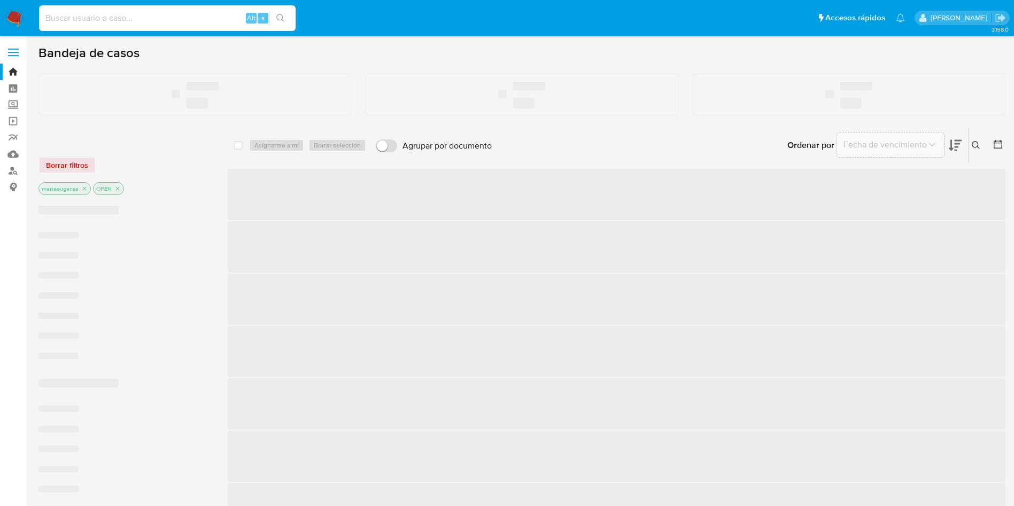
click at [95, 16] on input at bounding box center [167, 18] width 257 height 14
paste input "uD89aqnWeGJwZVZCguBOLUhd"
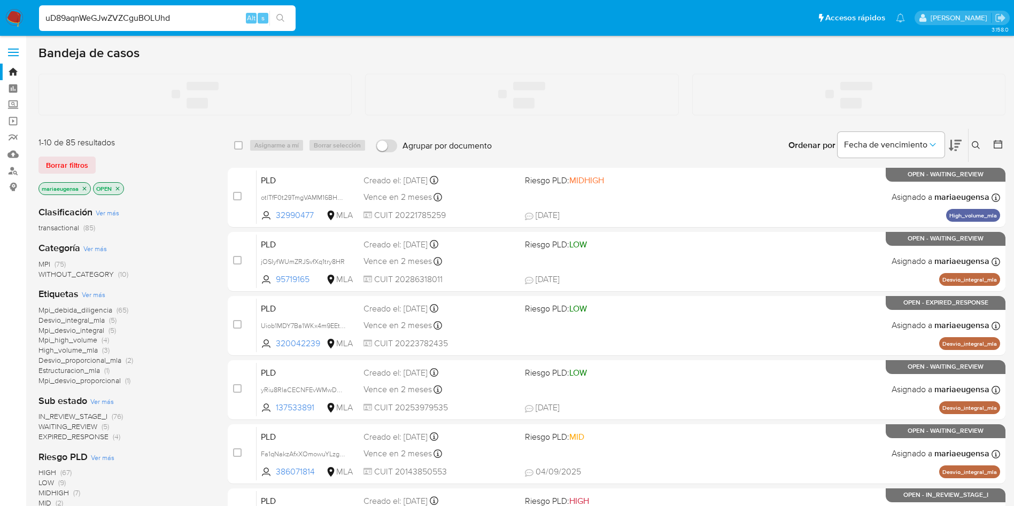
type input "uD89aqnWeGJwZVZCguBOLUhd"
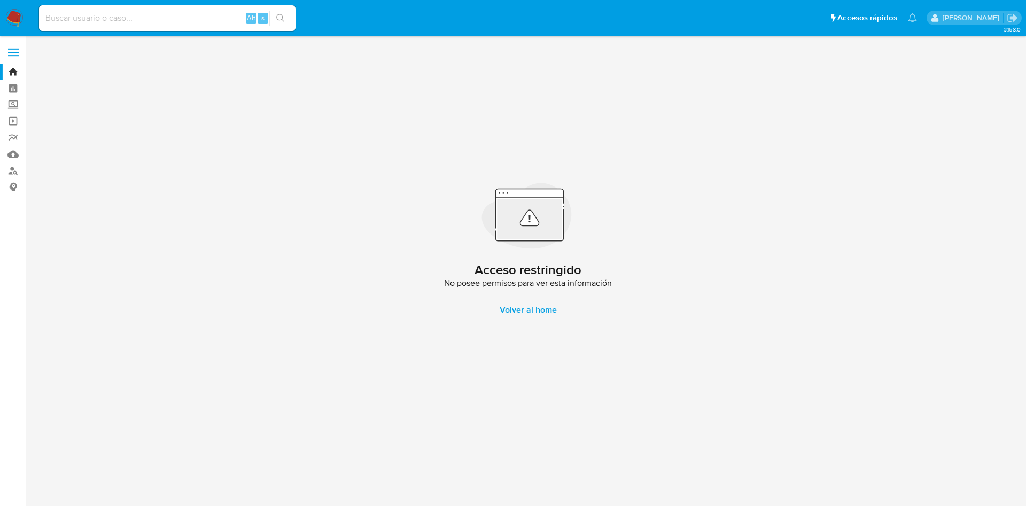
click at [128, 14] on input at bounding box center [167, 18] width 257 height 14
paste input "uD89aqnWeGJwZVZCguBOLUhd"
type input "uD89aqnWeGJwZVZCguBOLUhd"
click at [22, 10] on img at bounding box center [14, 18] width 18 height 18
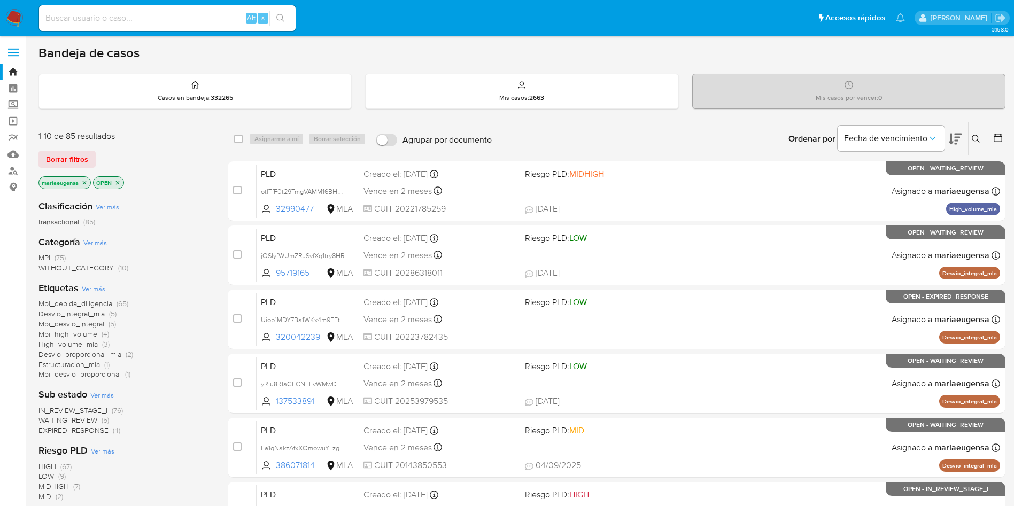
click at [203, 10] on div "Alt s" at bounding box center [167, 18] width 257 height 26
click at [197, 28] on div "Alt s" at bounding box center [167, 18] width 257 height 26
click at [203, 13] on input at bounding box center [167, 18] width 257 height 14
paste input "uD89aqnWeGJwZVZCguBOLUhd"
type input "uD89aqnWeGJwZVZCguBOLUhd"
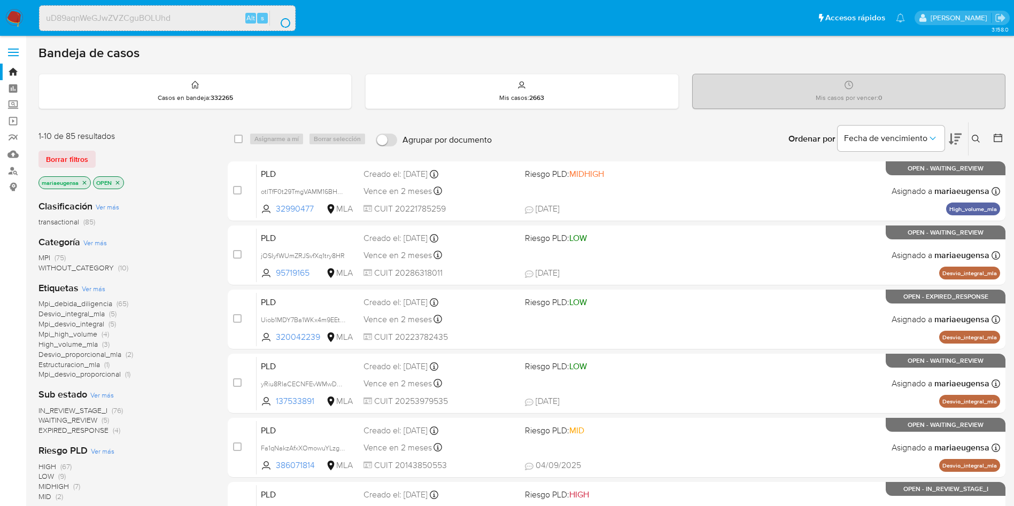
click at [978, 137] on icon at bounding box center [976, 139] width 9 height 9
click at [971, 137] on button at bounding box center [978, 139] width 18 height 13
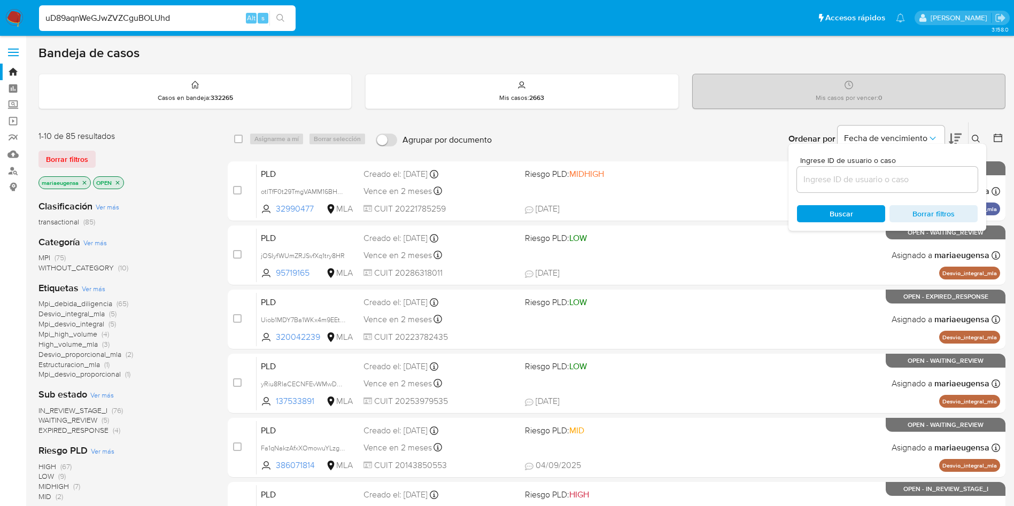
click at [896, 180] on input at bounding box center [887, 180] width 181 height 14
type input "uD89aqnWeGJwZVZCguBOLUhd"
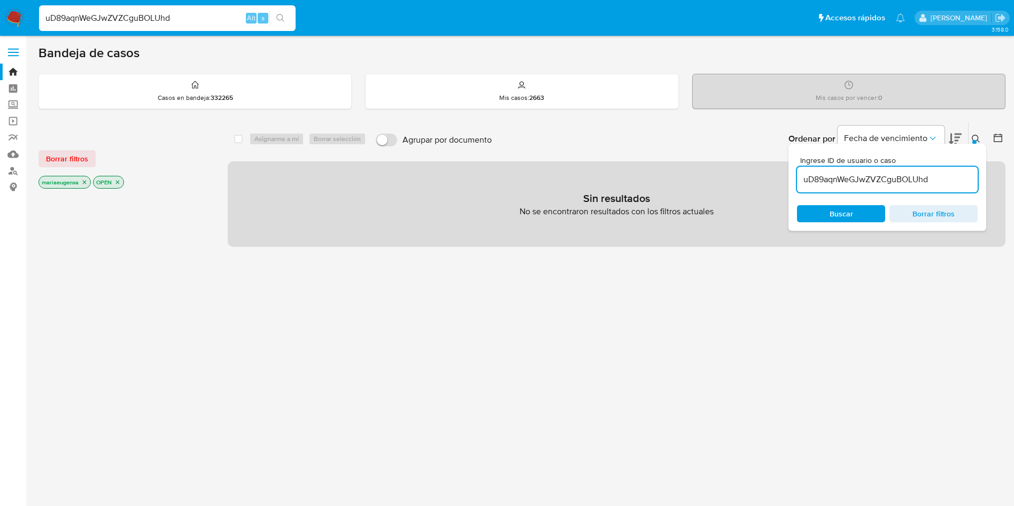
click at [118, 19] on input "uD89aqnWeGJwZVZCguBOLUhd" at bounding box center [167, 18] width 257 height 14
click at [118, 18] on input "uD89aqnWeGJwZVZCguBOLUhd" at bounding box center [167, 18] width 257 height 14
paste input
type input "uD89aqnWeGJwZVZCguBOLUhd"
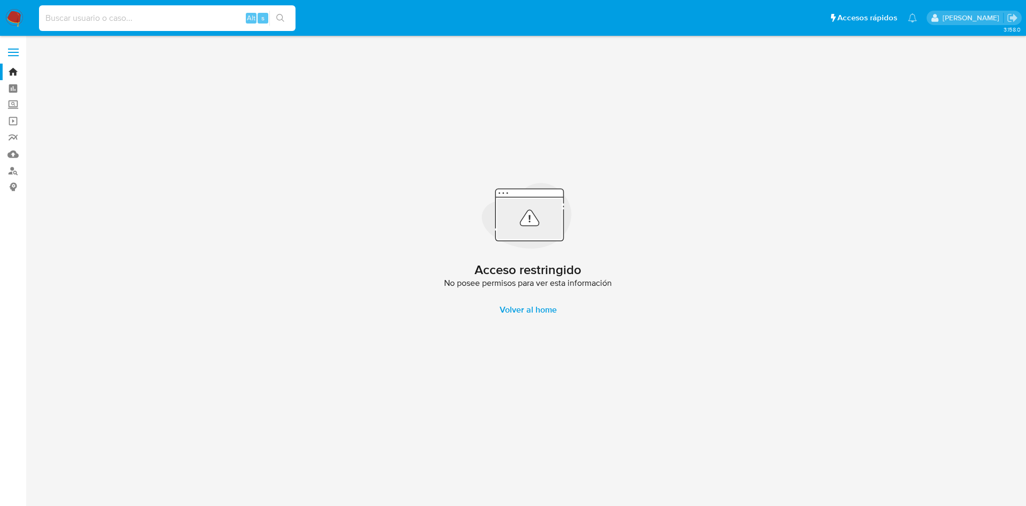
click at [164, 19] on input at bounding box center [167, 18] width 257 height 14
paste input "uD89aqnWeGJwZVZCguBOLUhd"
click at [216, 21] on input "uD89aqnWeGJwZVZCguBOLUhd" at bounding box center [167, 18] width 257 height 14
paste input
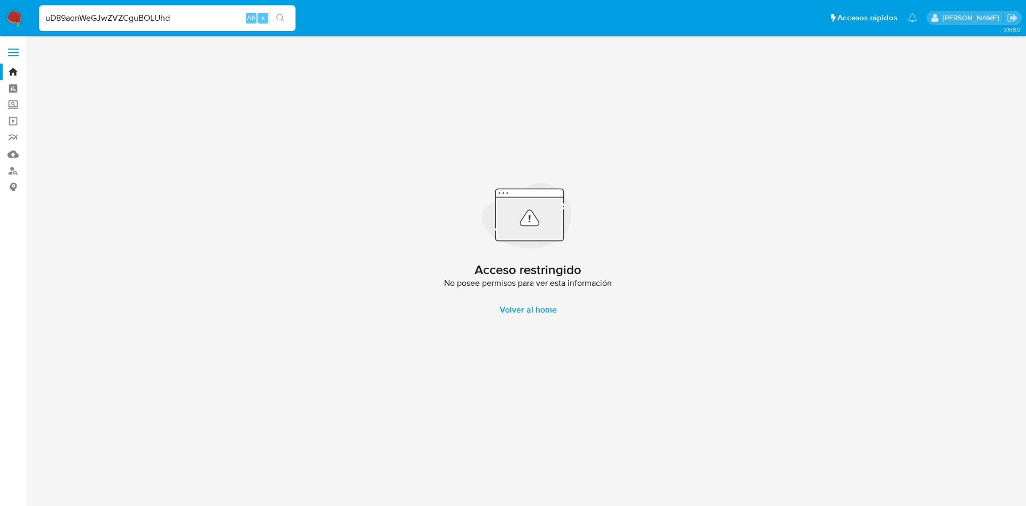
click at [220, 18] on input "uD89aqnWeGJwZVZCguBOLUhd" at bounding box center [167, 18] width 257 height 14
click at [220, 17] on input "uD89aqnWeGJwZVZCguBOLUhd" at bounding box center [167, 18] width 257 height 14
paste input "556461253"
type input "556461253"
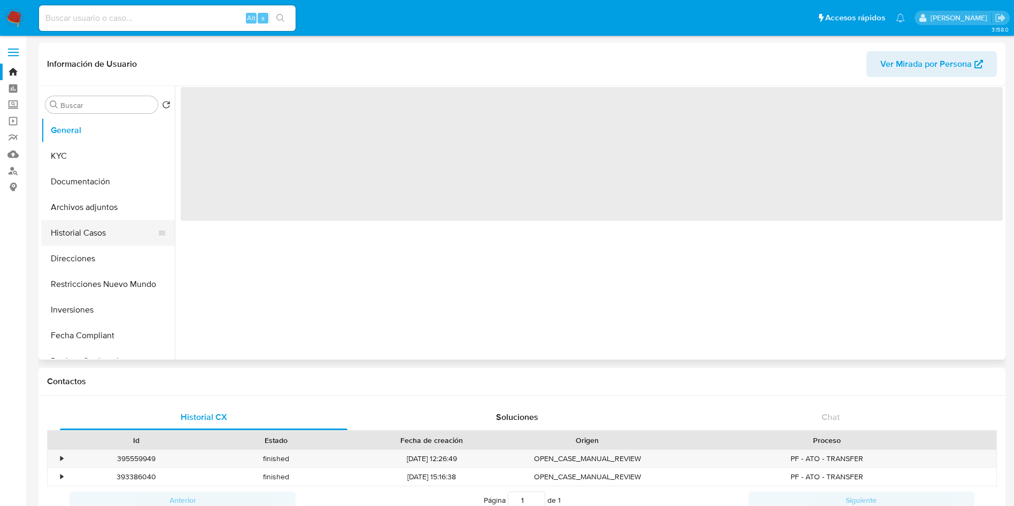
click at [102, 234] on button "Historial Casos" at bounding box center [103, 233] width 125 height 26
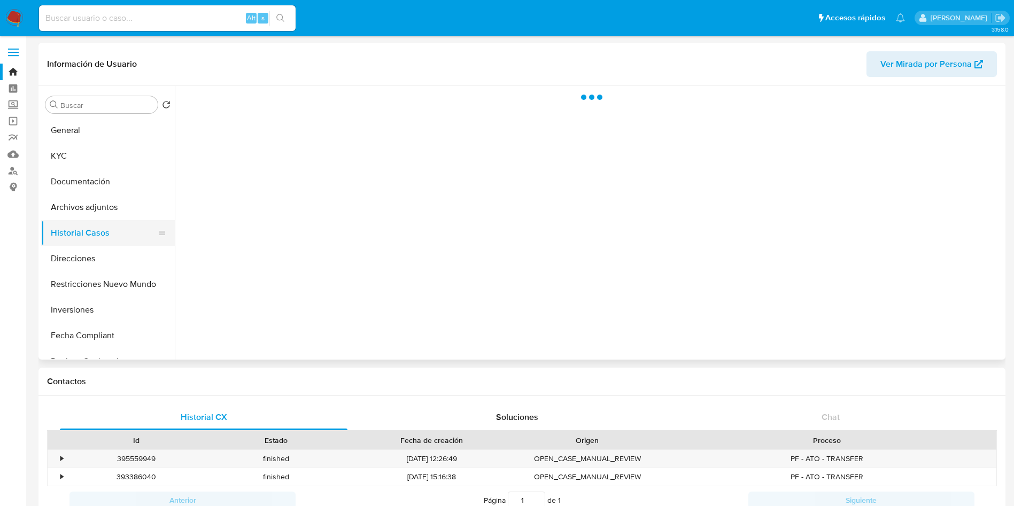
select select "10"
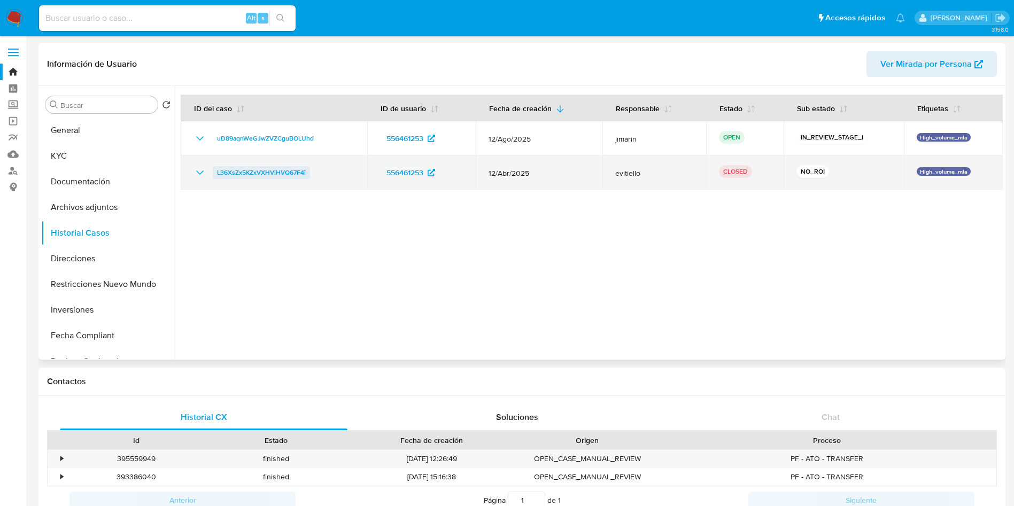
click at [275, 171] on span "L36XsZx5KZxVXHViHVQ67F4i" at bounding box center [261, 172] width 89 height 13
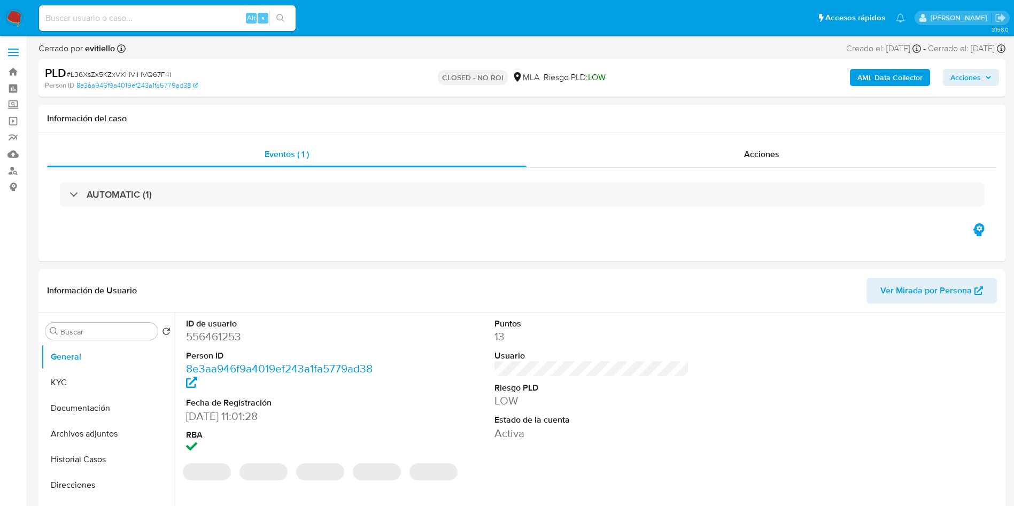
select select "10"
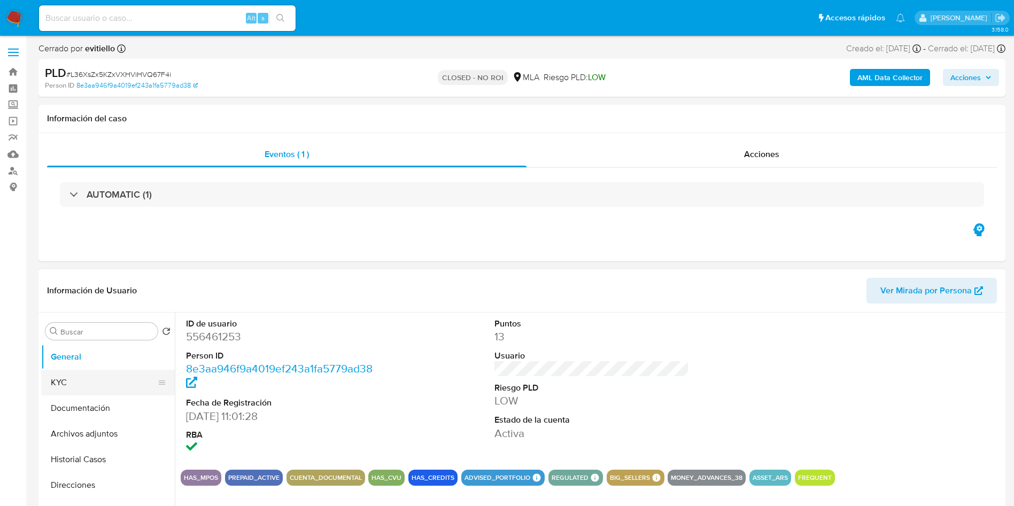
click at [109, 386] on button "KYC" at bounding box center [103, 383] width 125 height 26
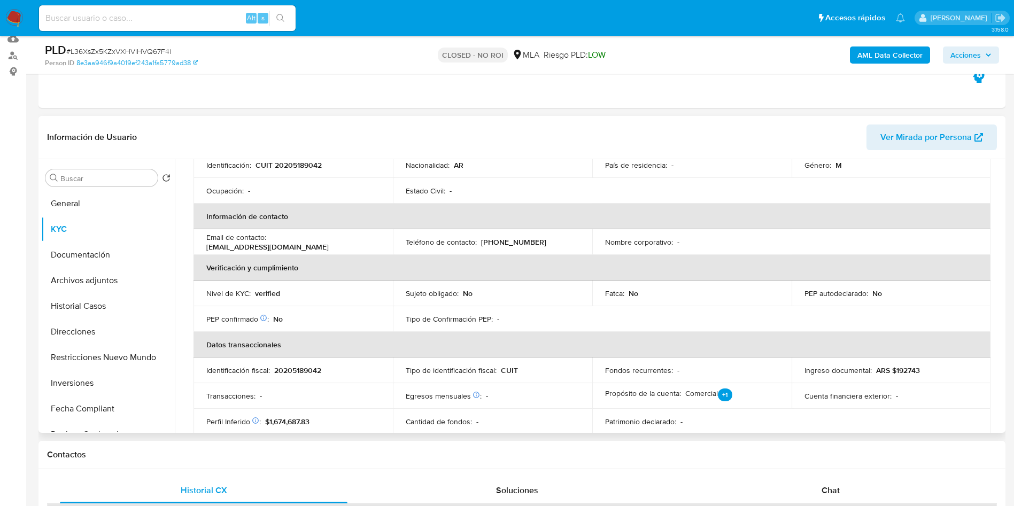
scroll to position [80, 0]
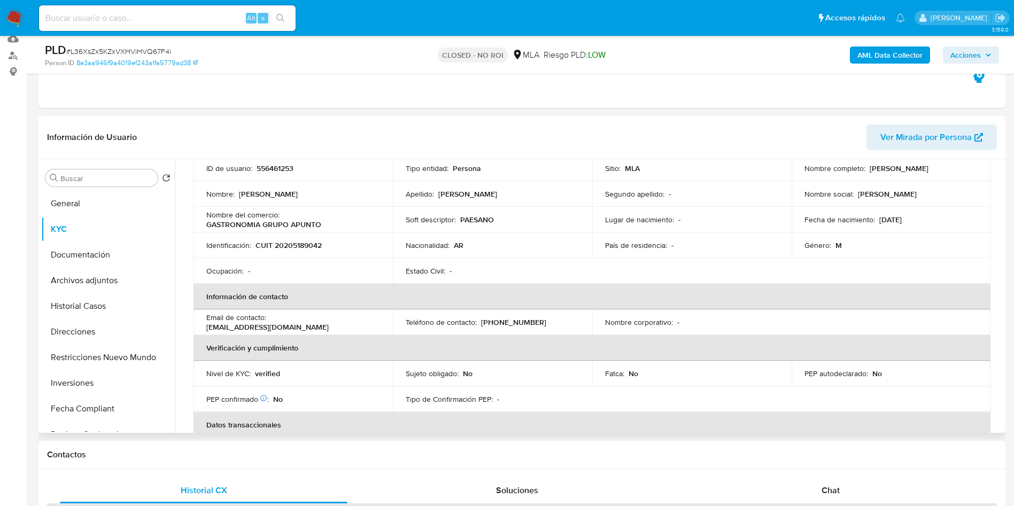
drag, startPoint x: 317, startPoint y: 320, endPoint x: 310, endPoint y: 324, distance: 8.6
click at [310, 323] on div "Email de contacto : [EMAIL_ADDRESS][DOMAIN_NAME]" at bounding box center [293, 322] width 174 height 19
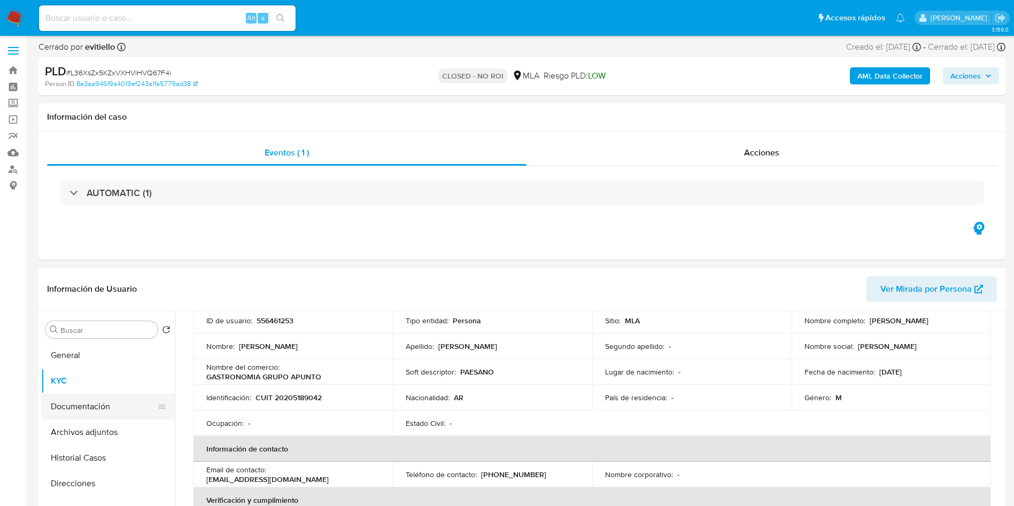
scroll to position [0, 0]
click at [95, 357] on button "General" at bounding box center [103, 357] width 125 height 26
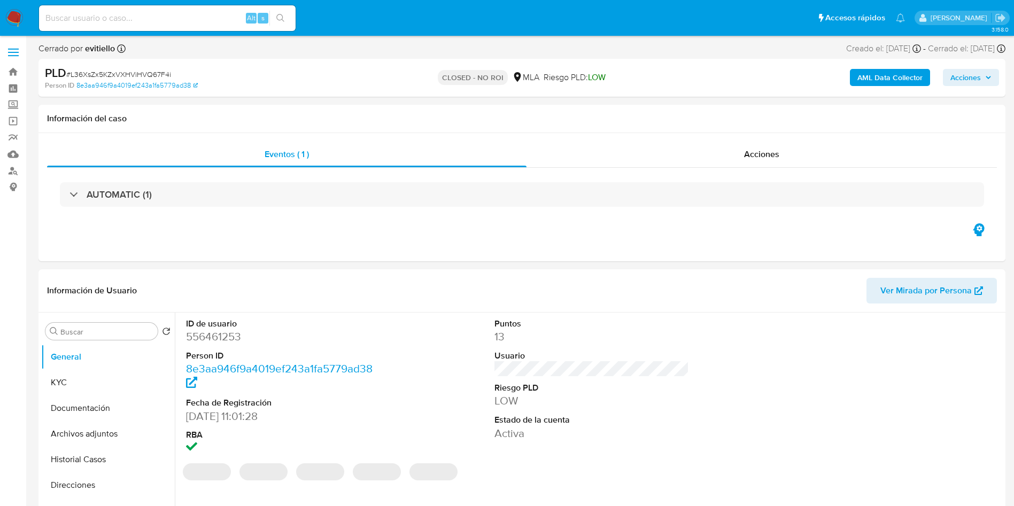
click at [140, 72] on span "# L36XsZx5KZxVXHViHVQ67F4i" at bounding box center [118, 74] width 105 height 11
copy span "L36XsZx5KZxVXHViHVQ67F4i"
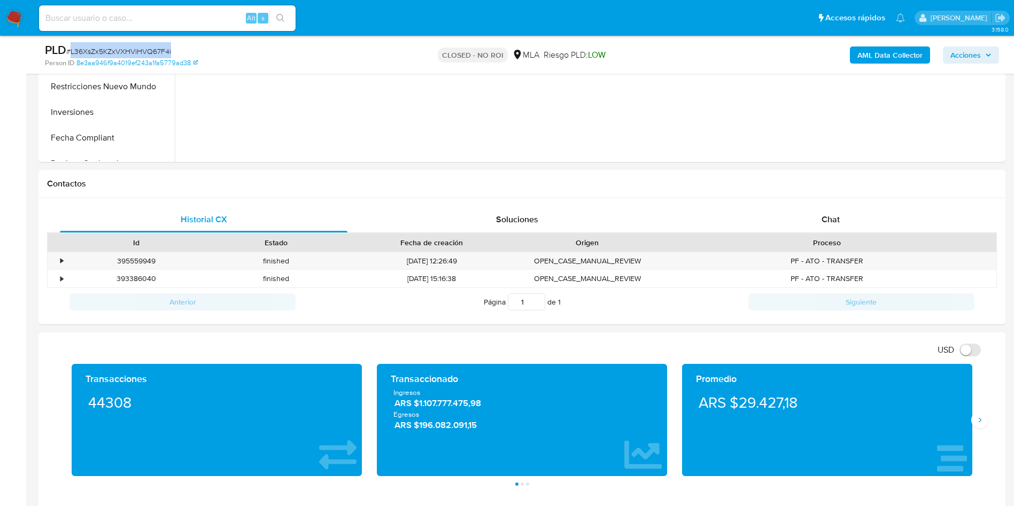
scroll to position [401, 0]
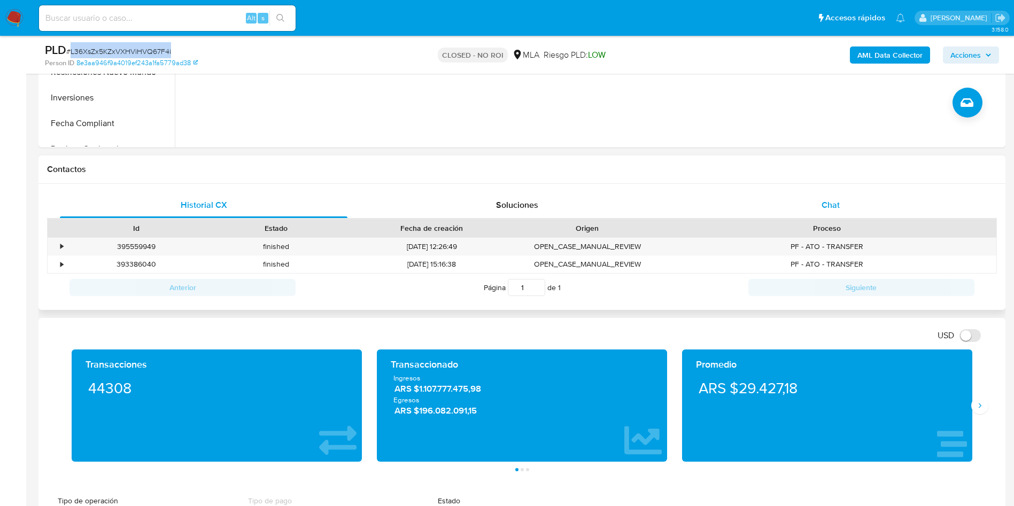
click at [840, 202] on div "Chat" at bounding box center [831, 205] width 288 height 26
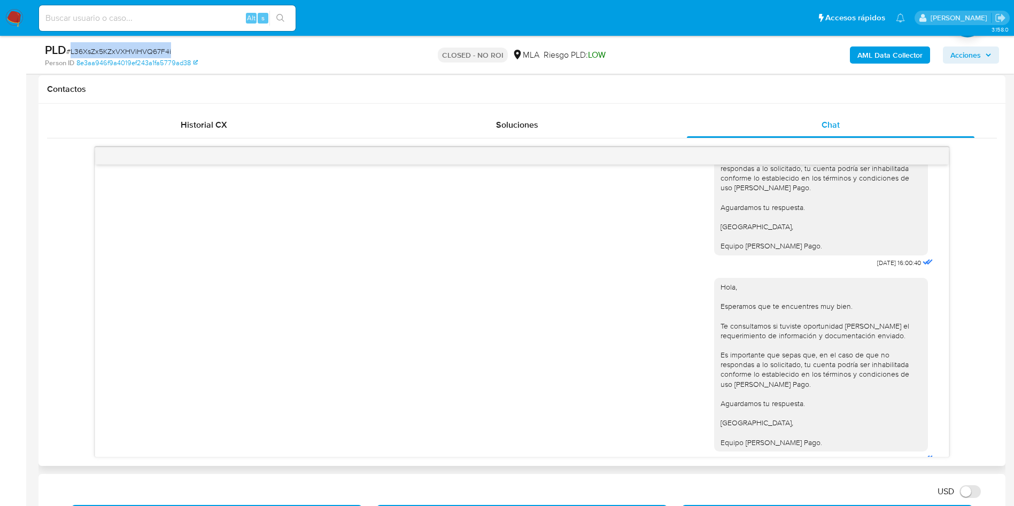
scroll to position [399, 0]
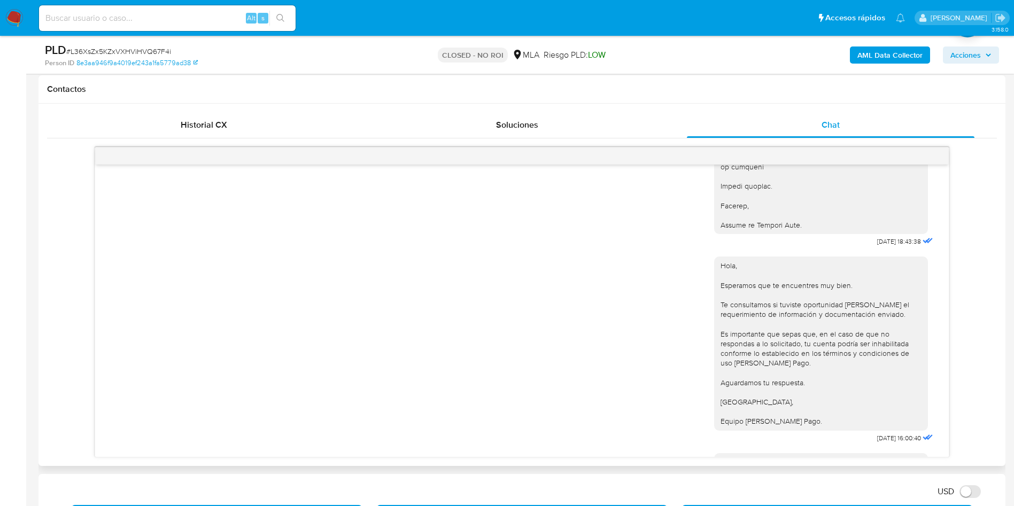
click at [89, 318] on div "[DATE] 18:43:38 Hola, Esperamos que te encuentres muy bien. Te consultamos si t…" at bounding box center [522, 302] width 950 height 311
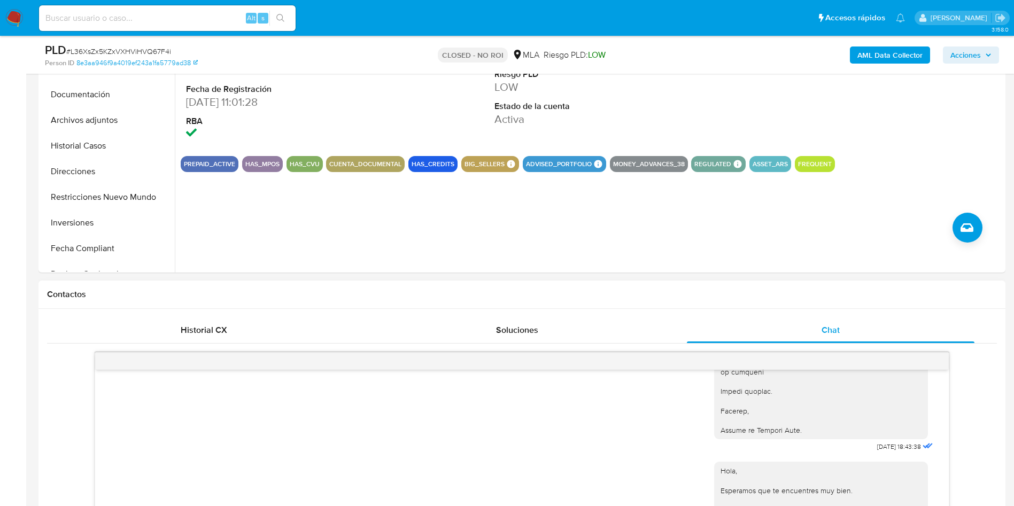
scroll to position [0, 0]
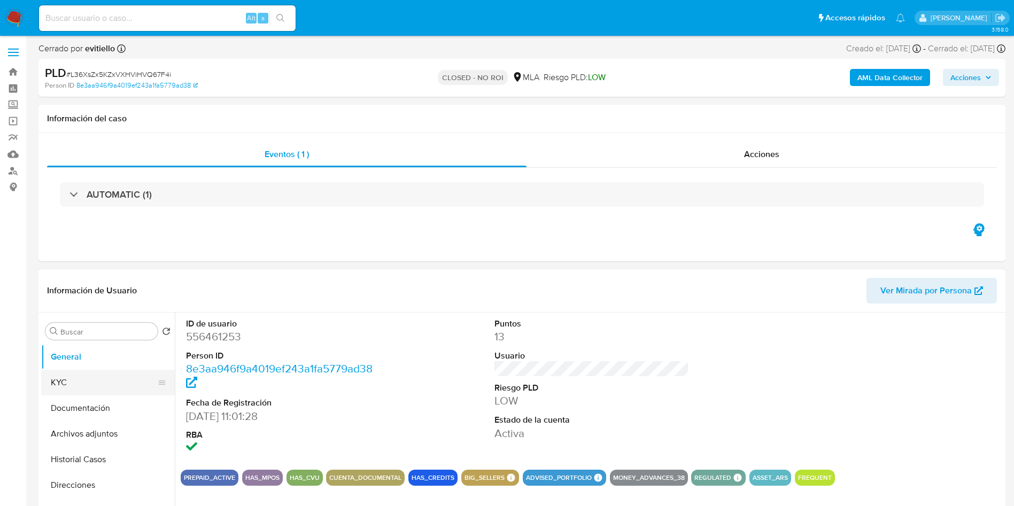
drag, startPoint x: 89, startPoint y: 384, endPoint x: 154, endPoint y: 390, distance: 66.1
click at [100, 383] on button "KYC" at bounding box center [103, 383] width 125 height 26
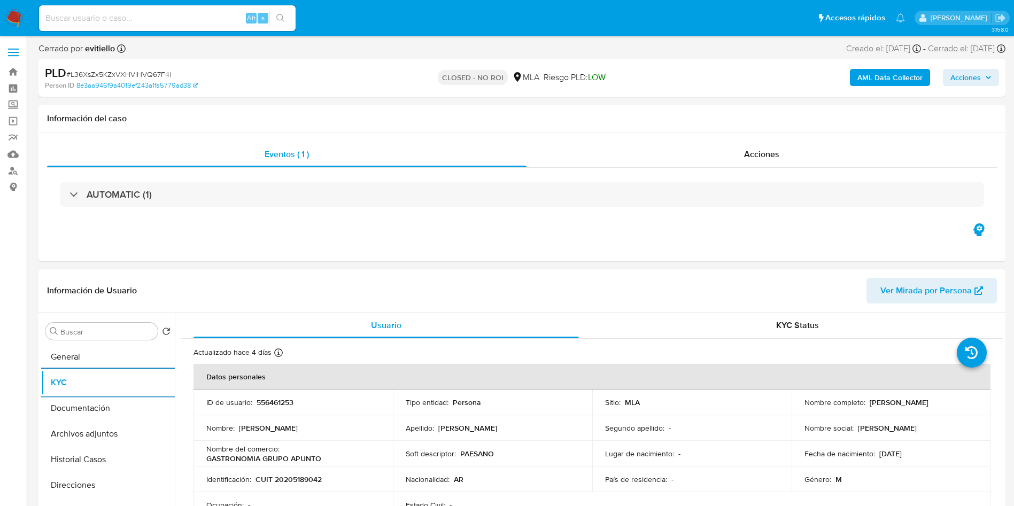
click at [112, 342] on div "Buscar Volver al orden por defecto General KYC Documentación Archivos adjuntos …" at bounding box center [108, 450] width 134 height 272
click at [113, 353] on button "General" at bounding box center [103, 357] width 125 height 26
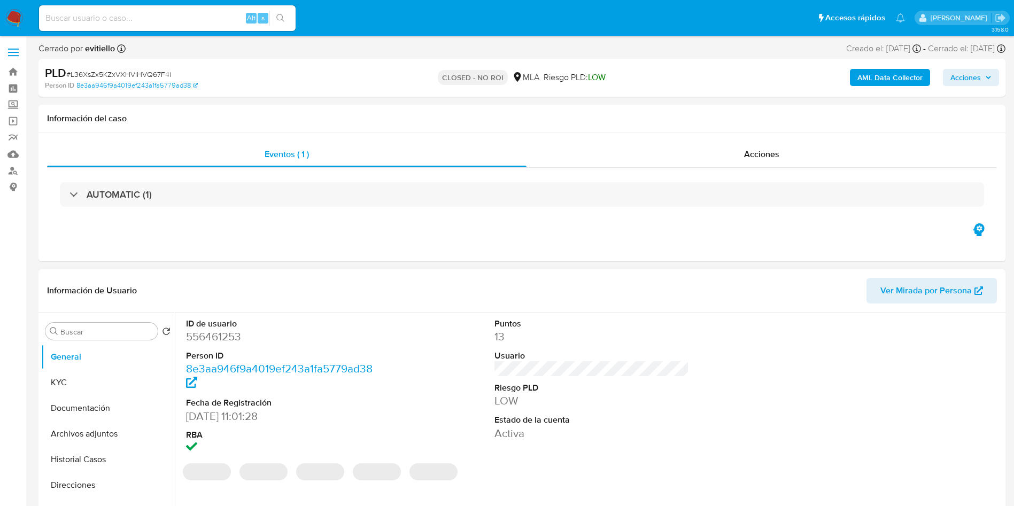
click at [218, 335] on dd "556461253" at bounding box center [283, 336] width 195 height 15
copy dd "556461253"
